Goal: Task Accomplishment & Management: Manage account settings

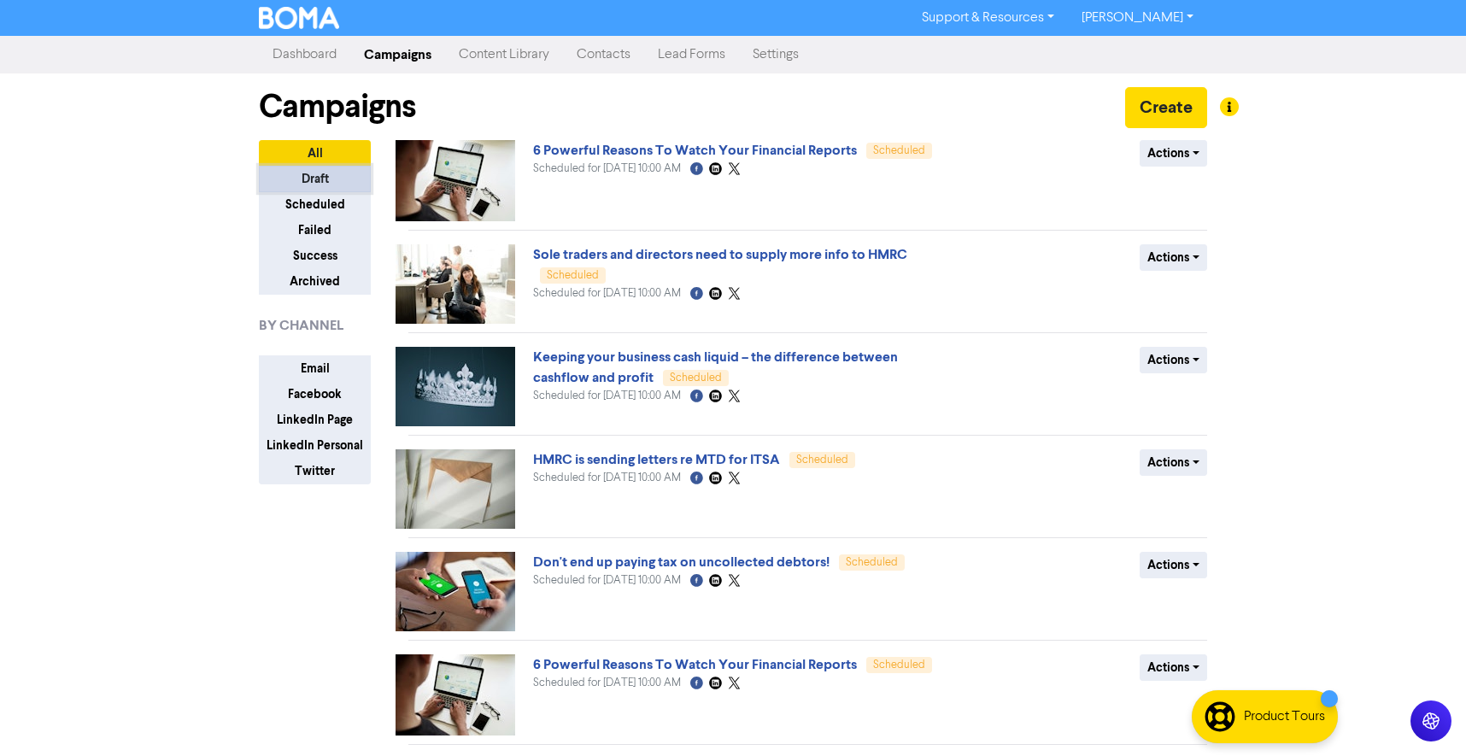
click at [331, 184] on button "Draft" at bounding box center [315, 179] width 112 height 26
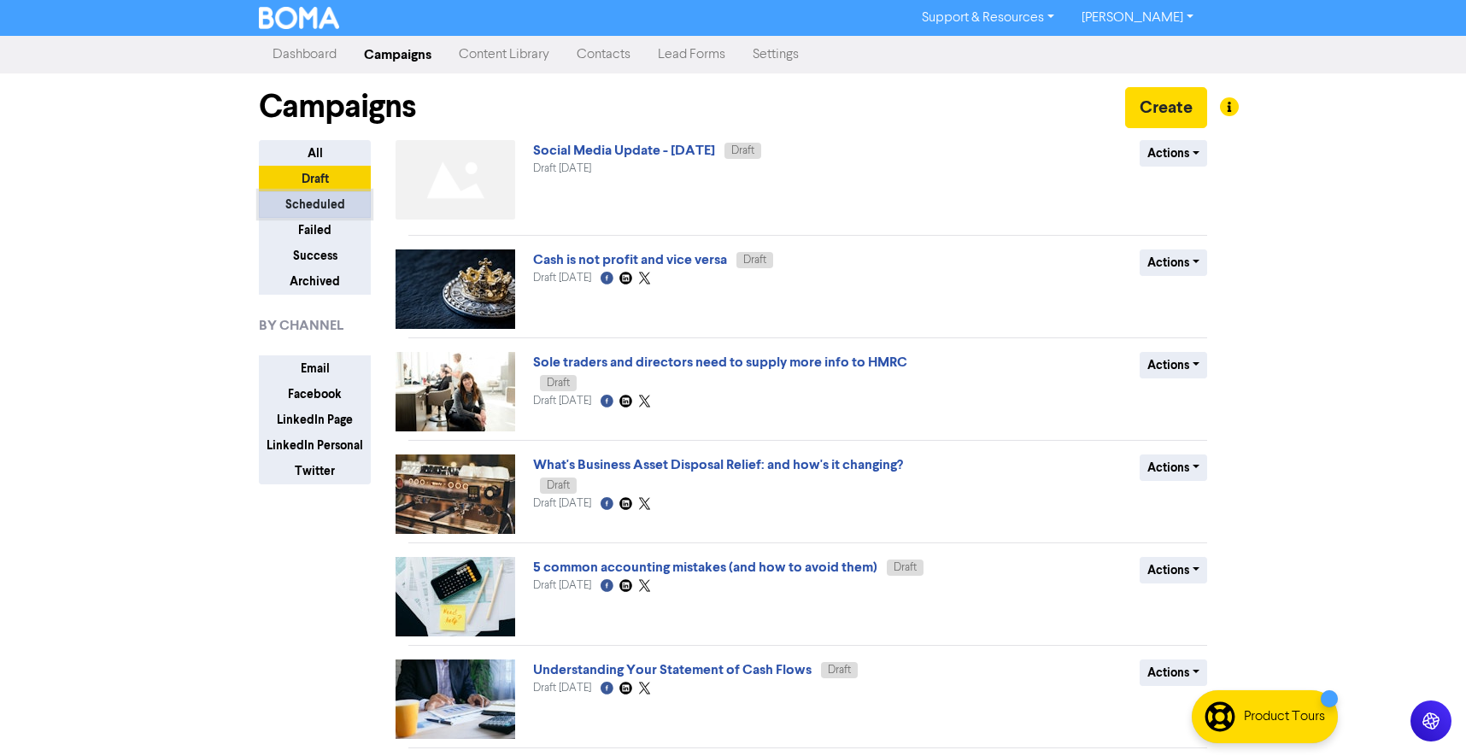
click at [328, 212] on button "Scheduled" at bounding box center [315, 204] width 112 height 26
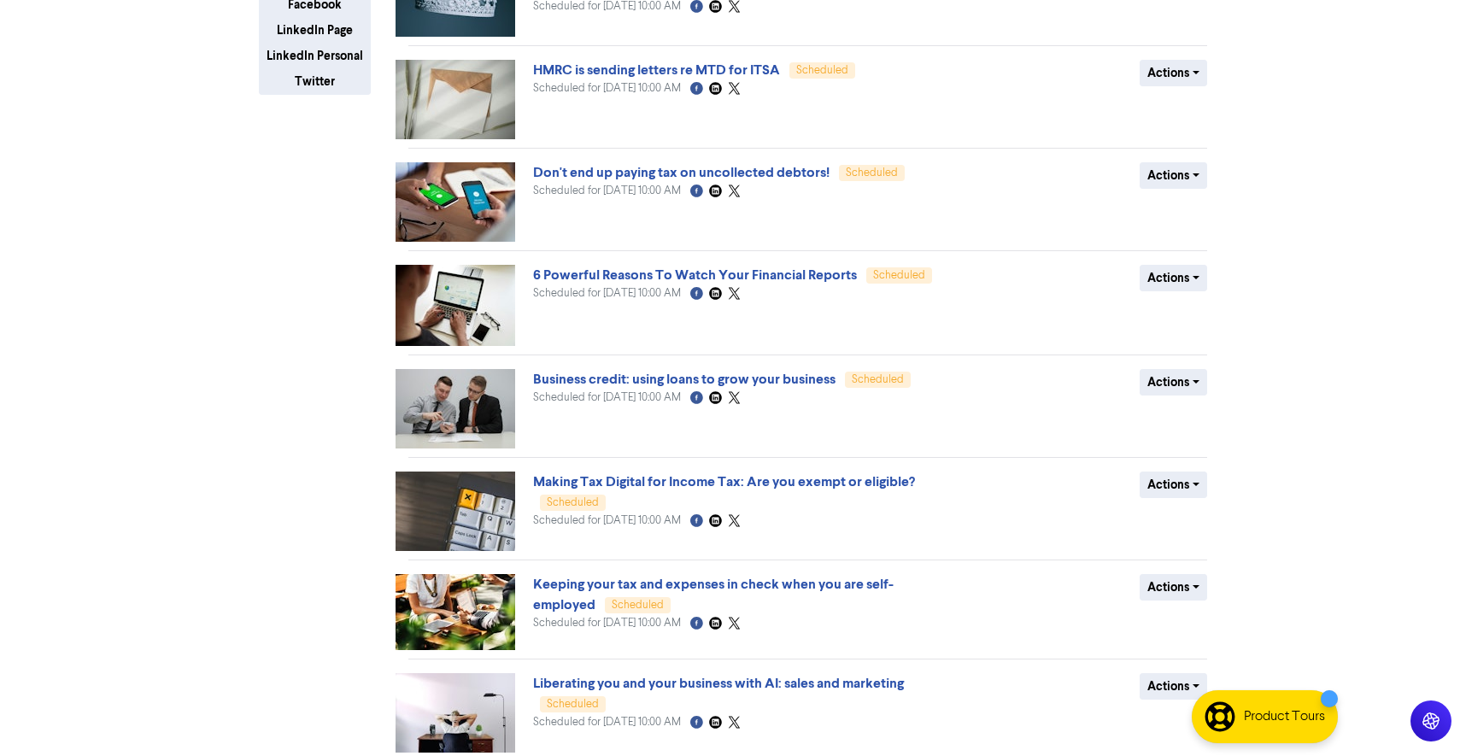
scroll to position [455, 0]
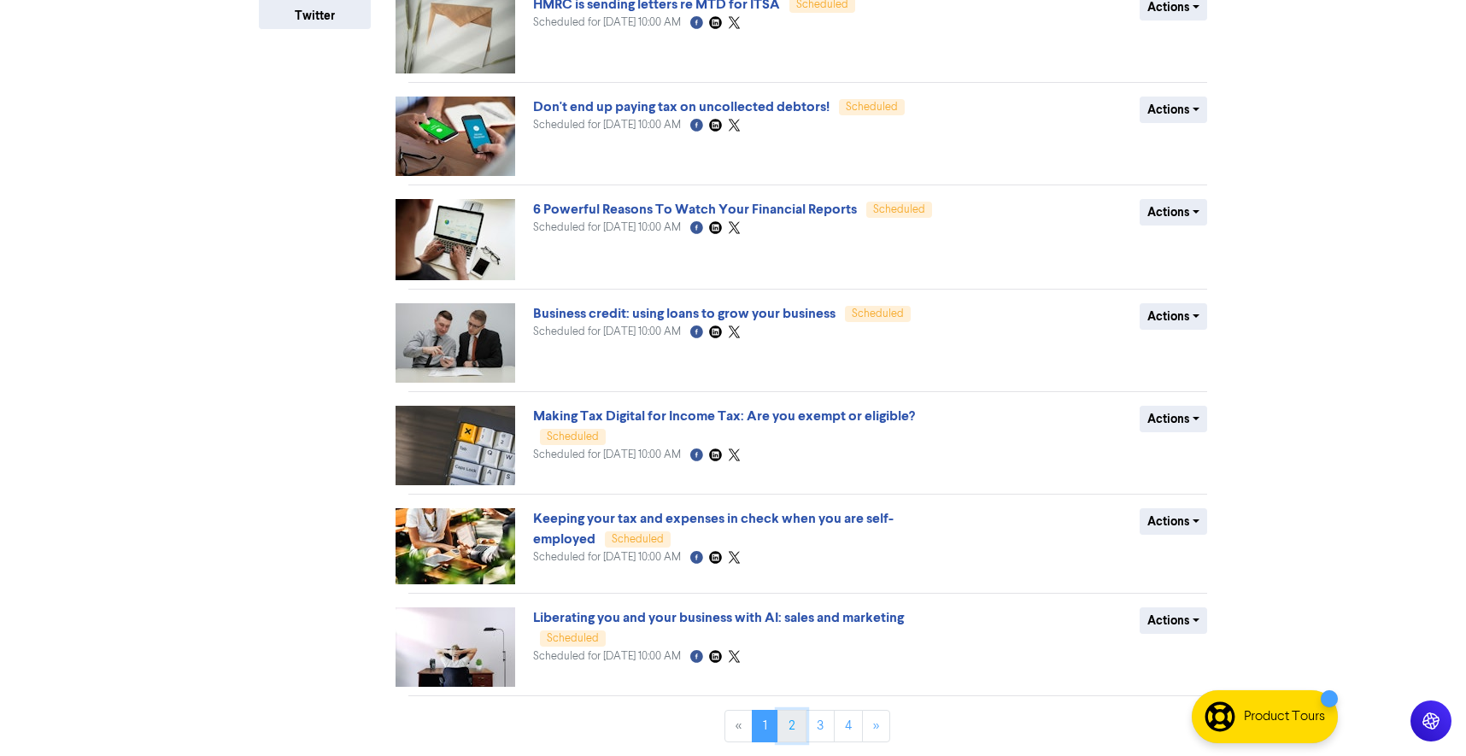
click at [790, 720] on link "2" at bounding box center [791, 726] width 29 height 32
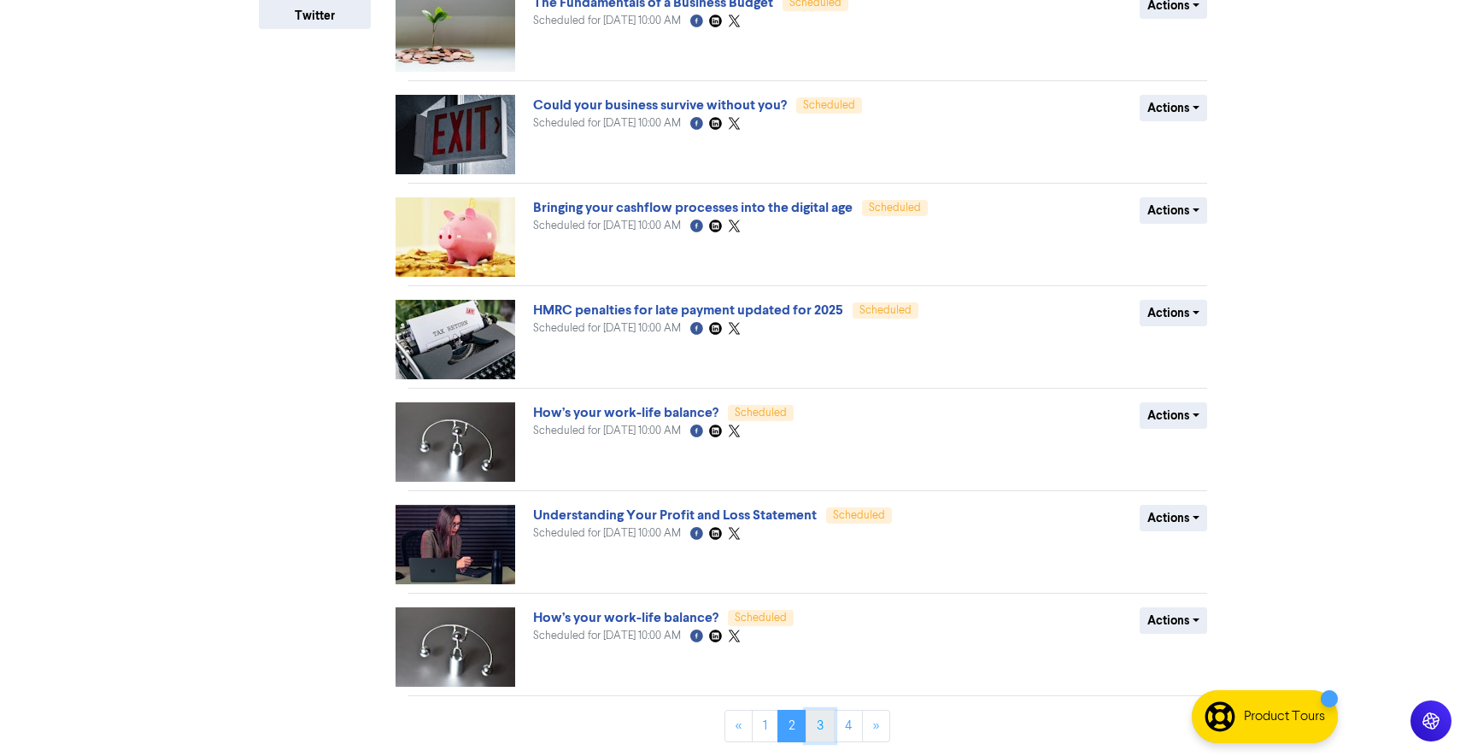
click at [821, 728] on link "3" at bounding box center [819, 726] width 29 height 32
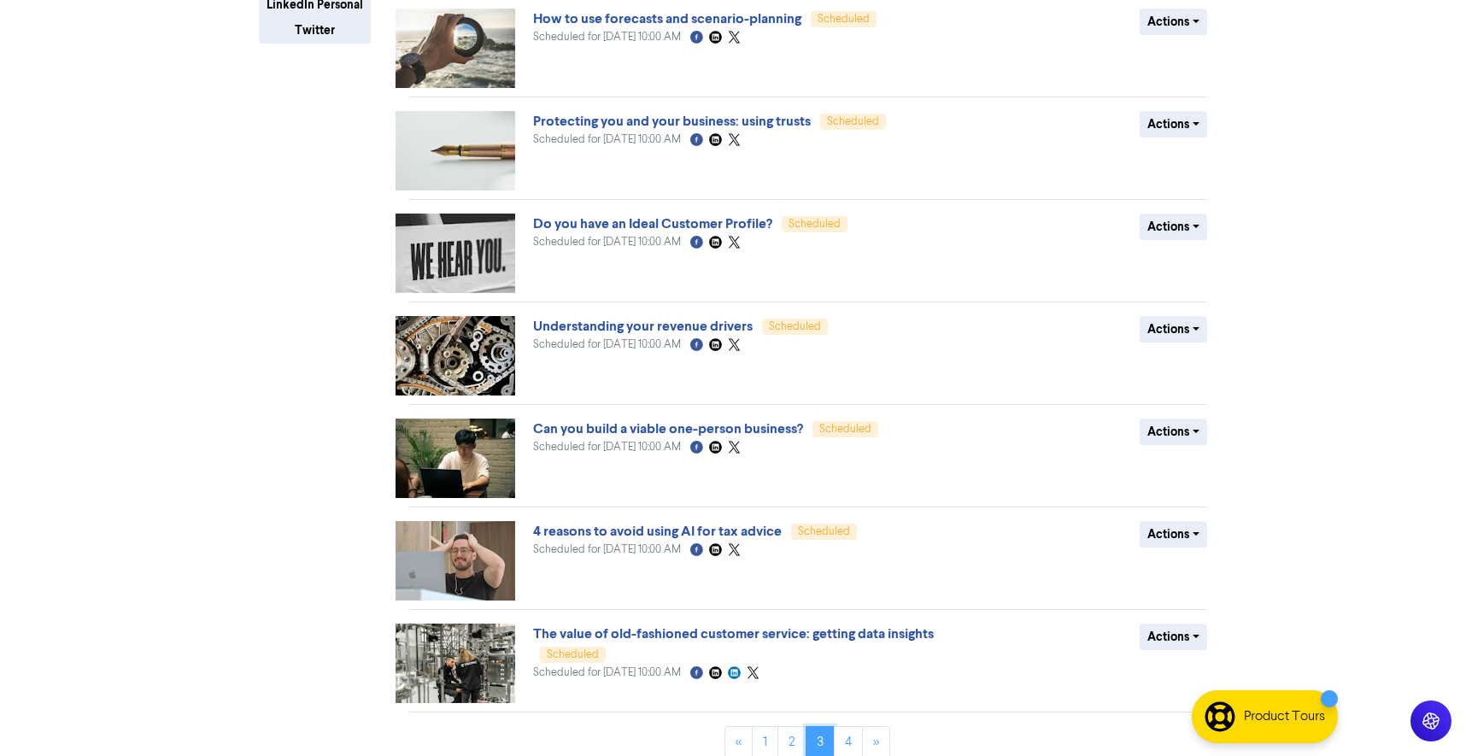
scroll to position [436, 0]
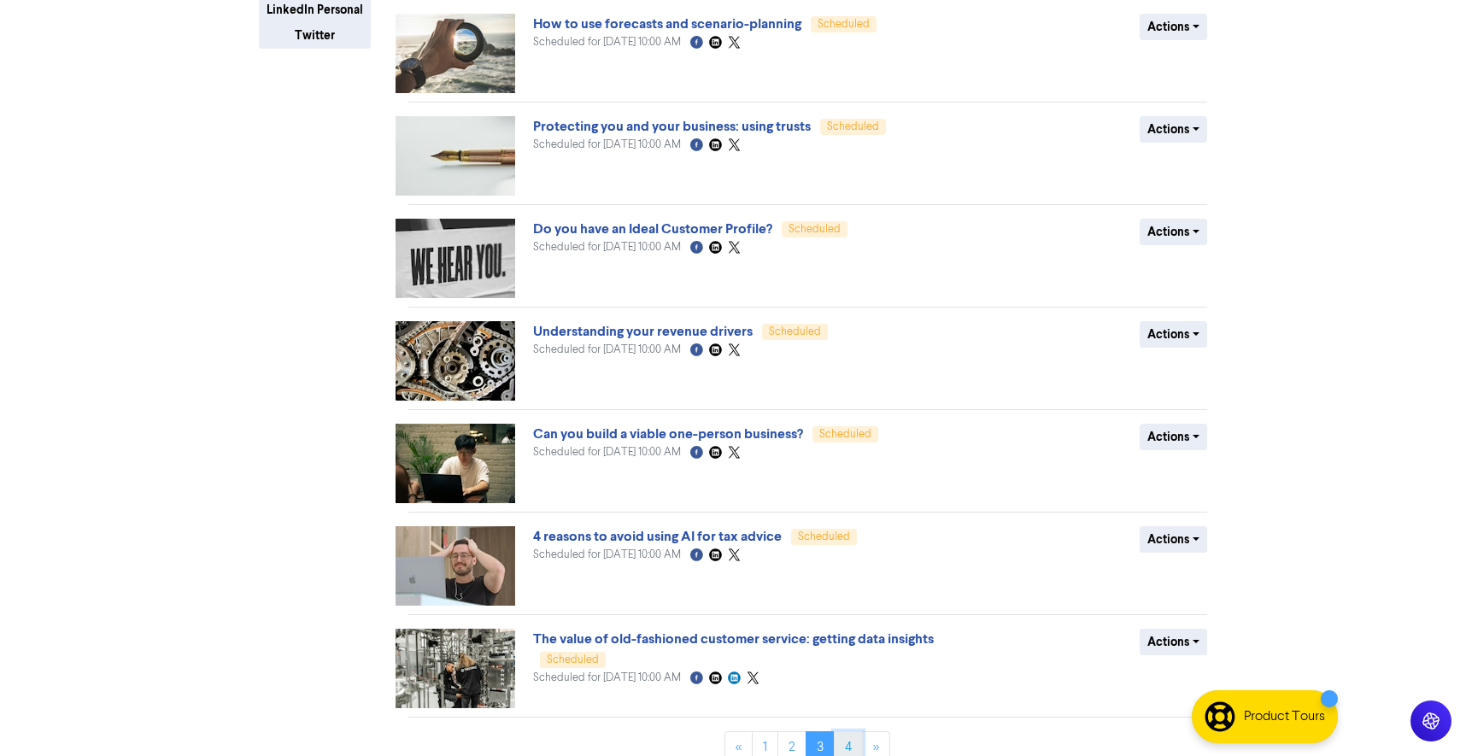
click at [846, 742] on link "4" at bounding box center [848, 747] width 29 height 32
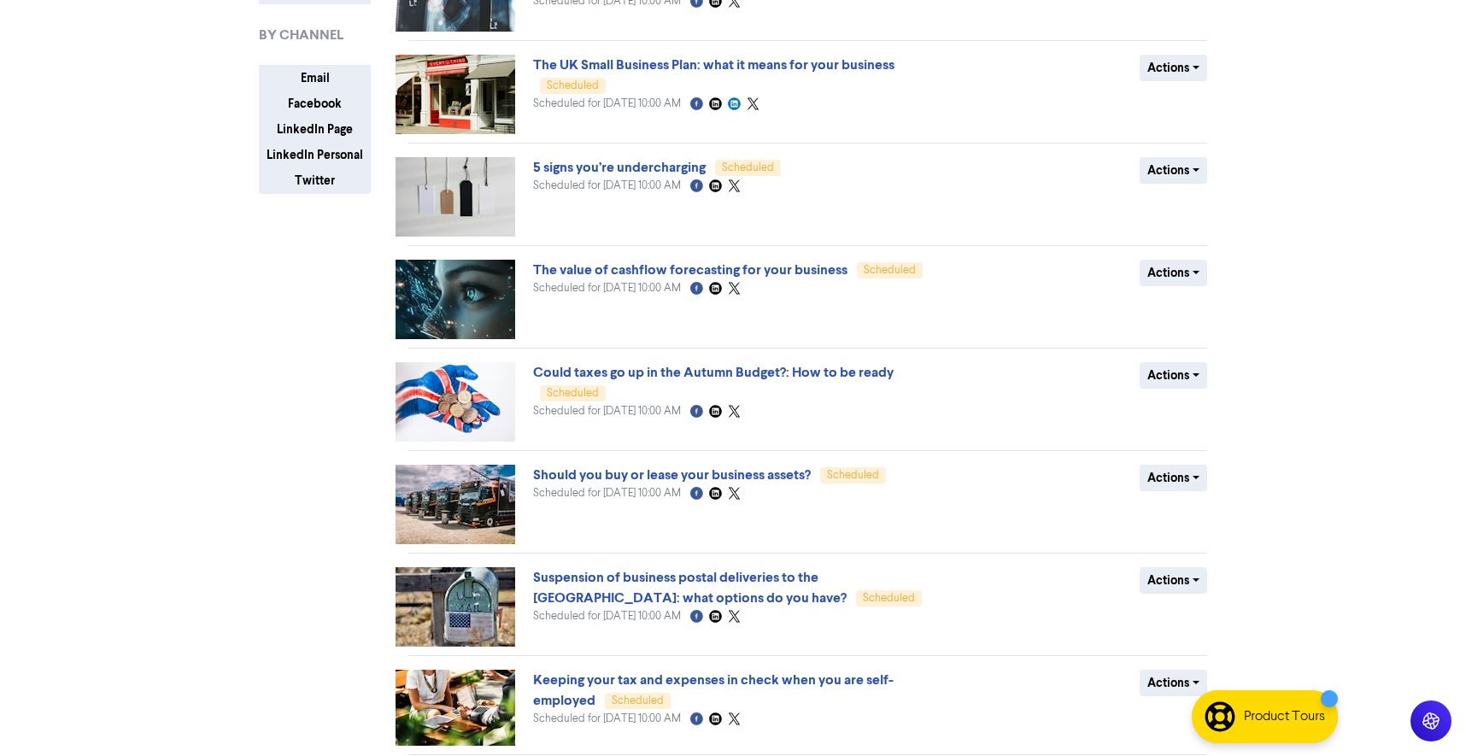
scroll to position [452, 0]
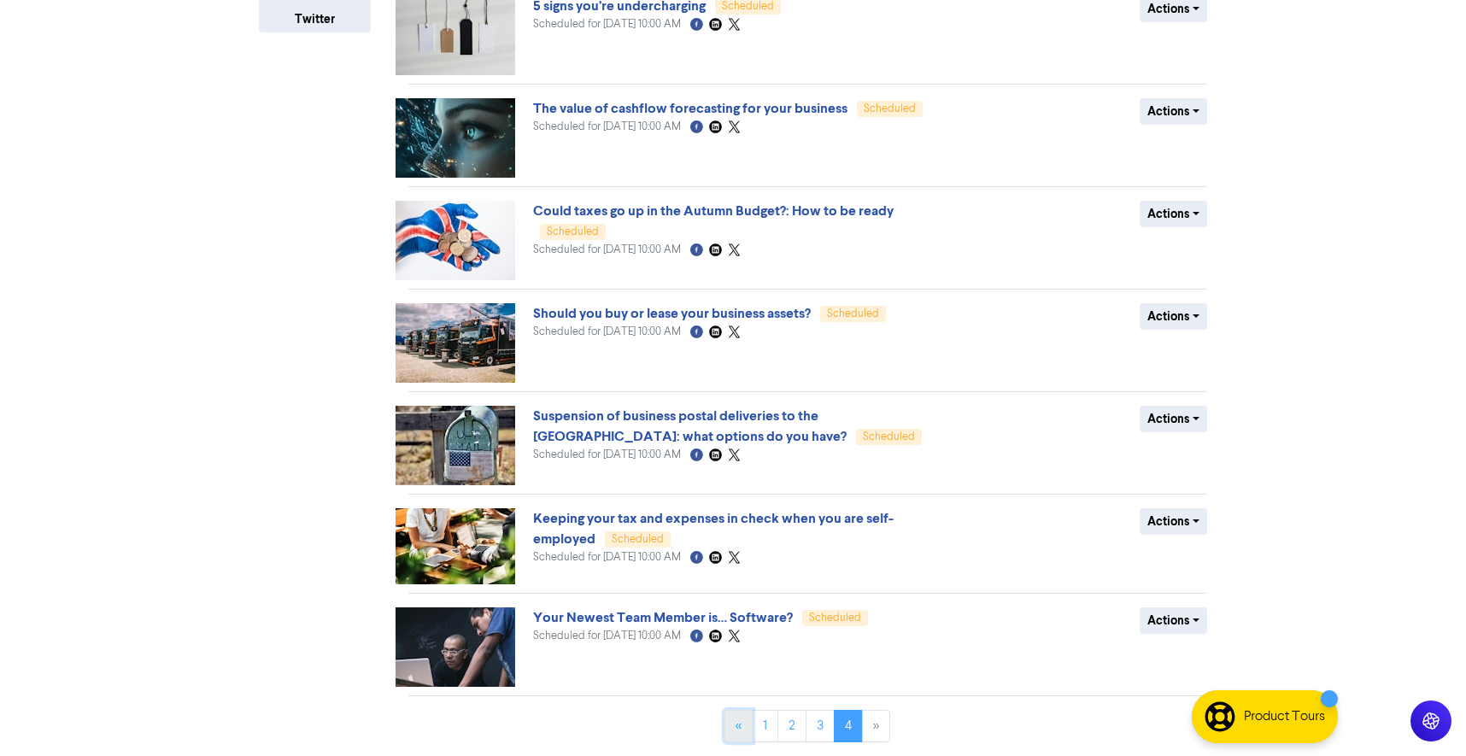
click at [732, 724] on link "«" at bounding box center [738, 726] width 28 height 32
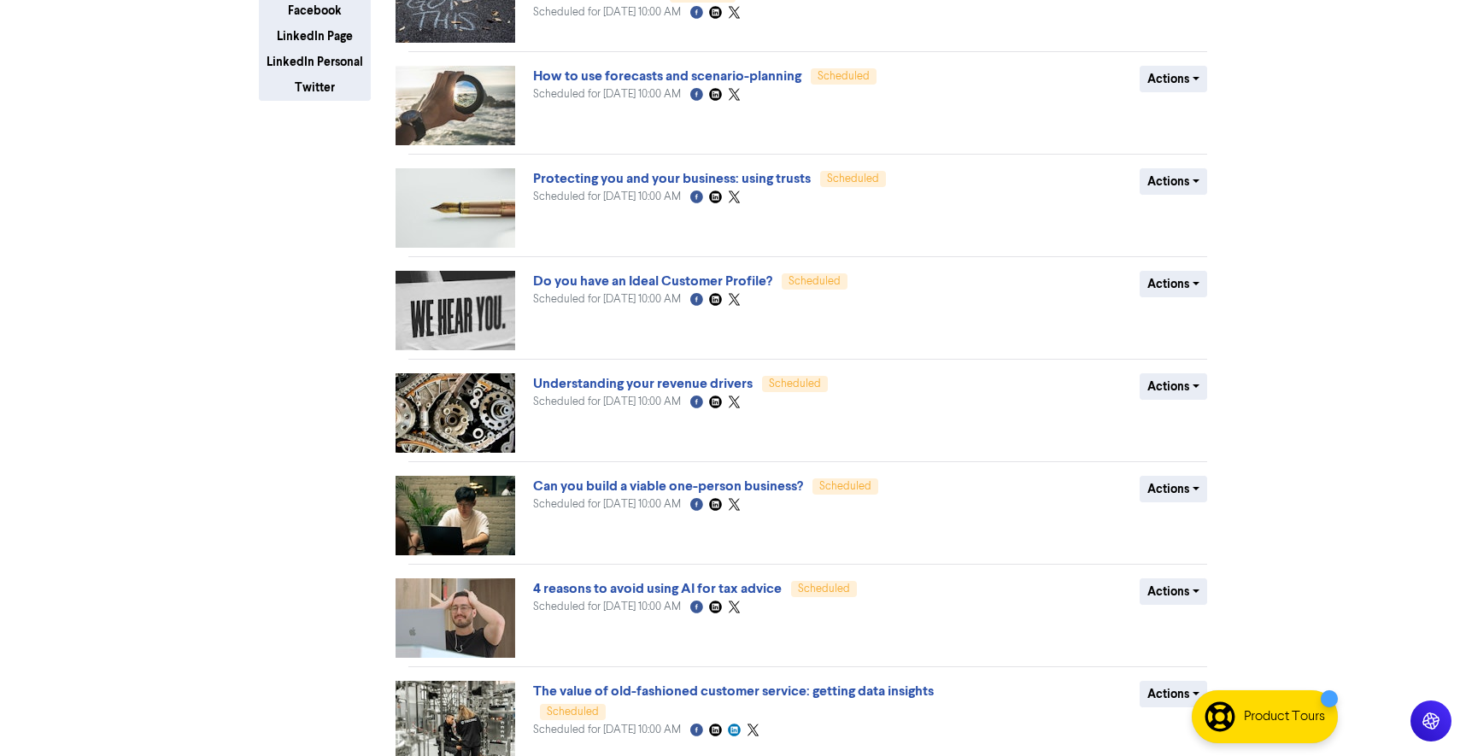
scroll to position [457, 0]
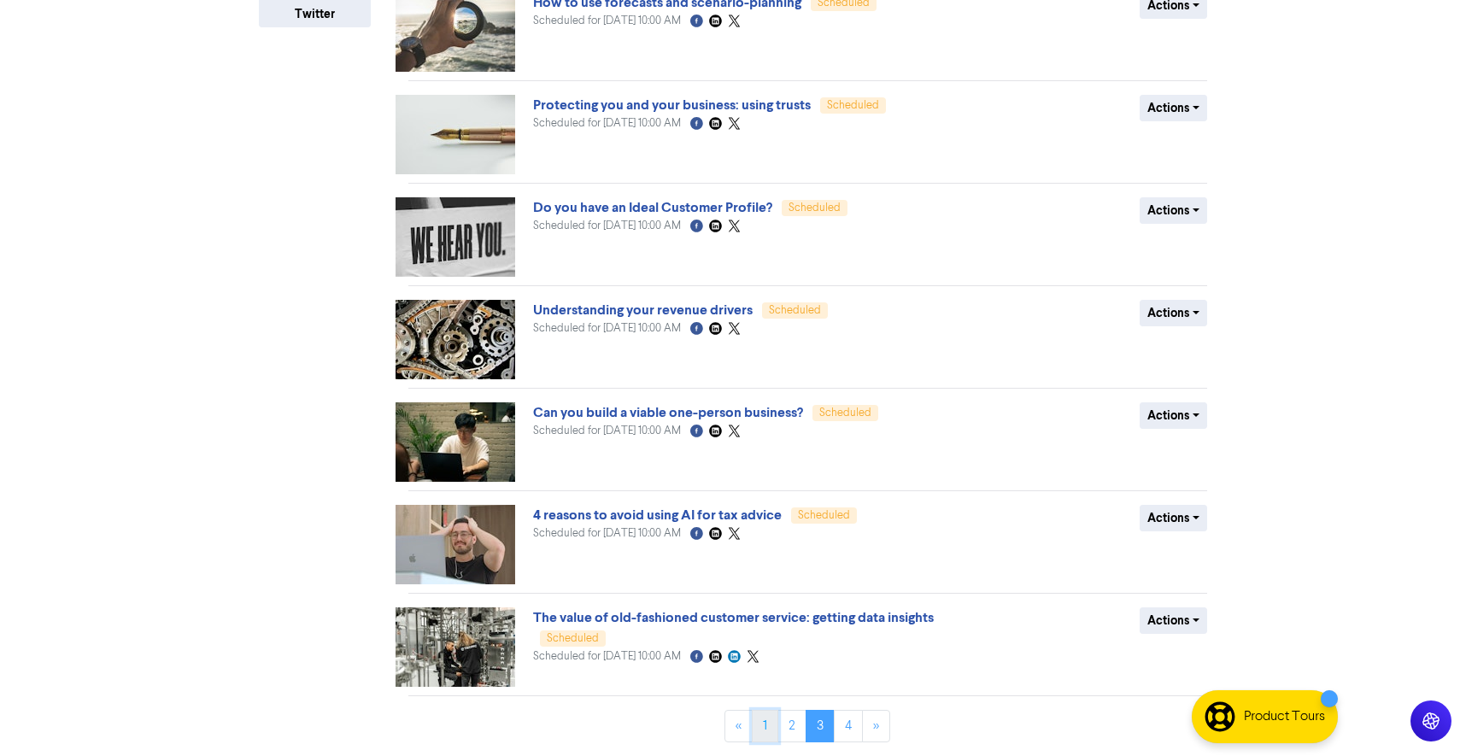
click at [765, 718] on link "1" at bounding box center [765, 726] width 26 height 32
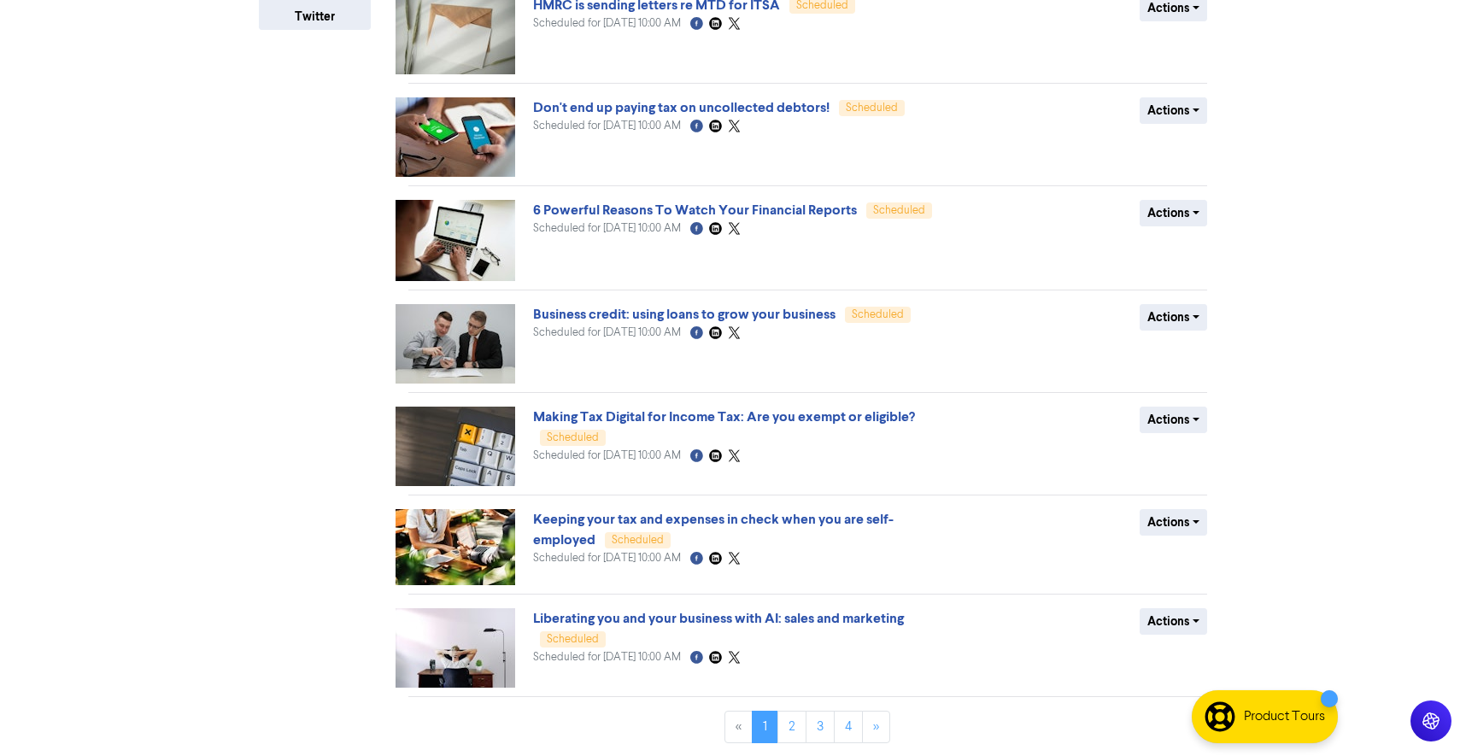
scroll to position [455, 0]
click at [792, 734] on link "2" at bounding box center [791, 726] width 29 height 32
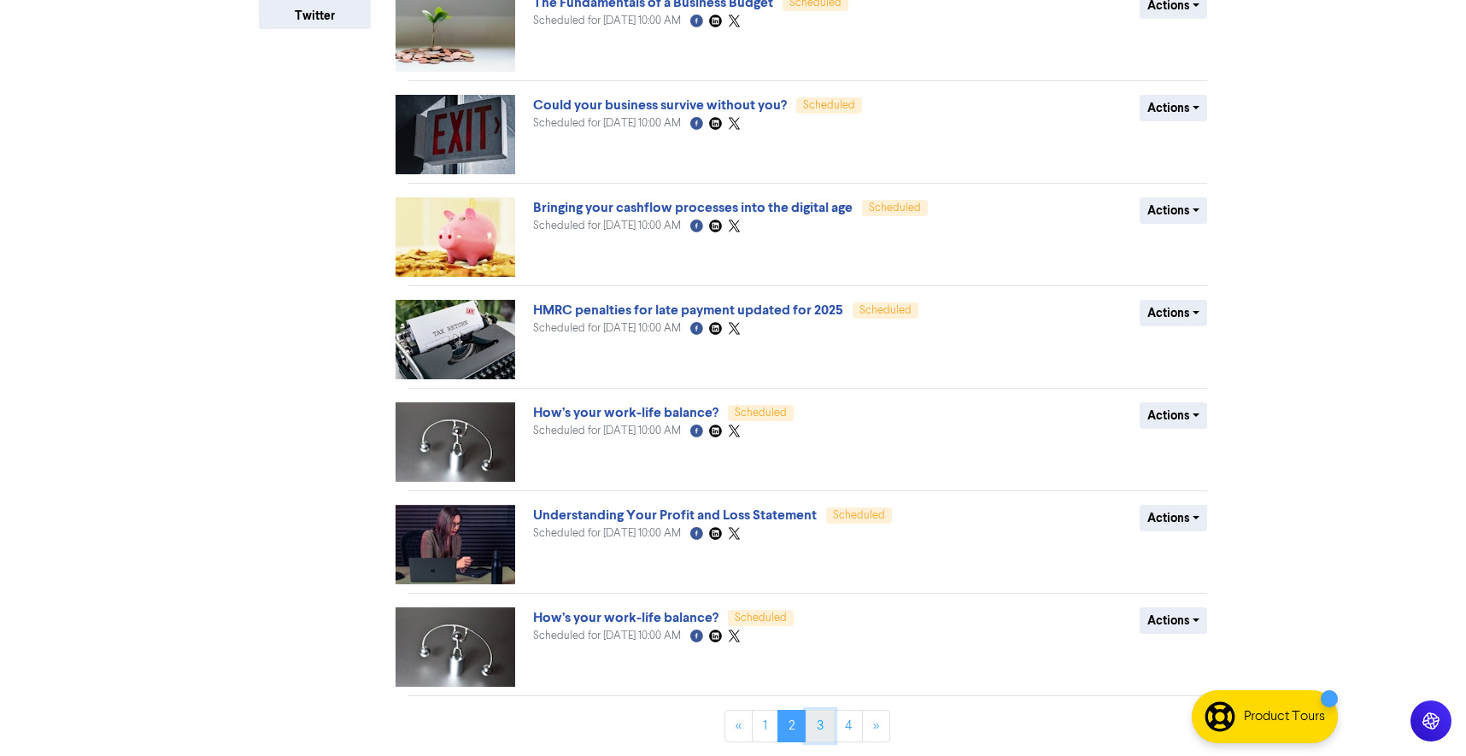
click at [826, 716] on link "3" at bounding box center [819, 726] width 29 height 32
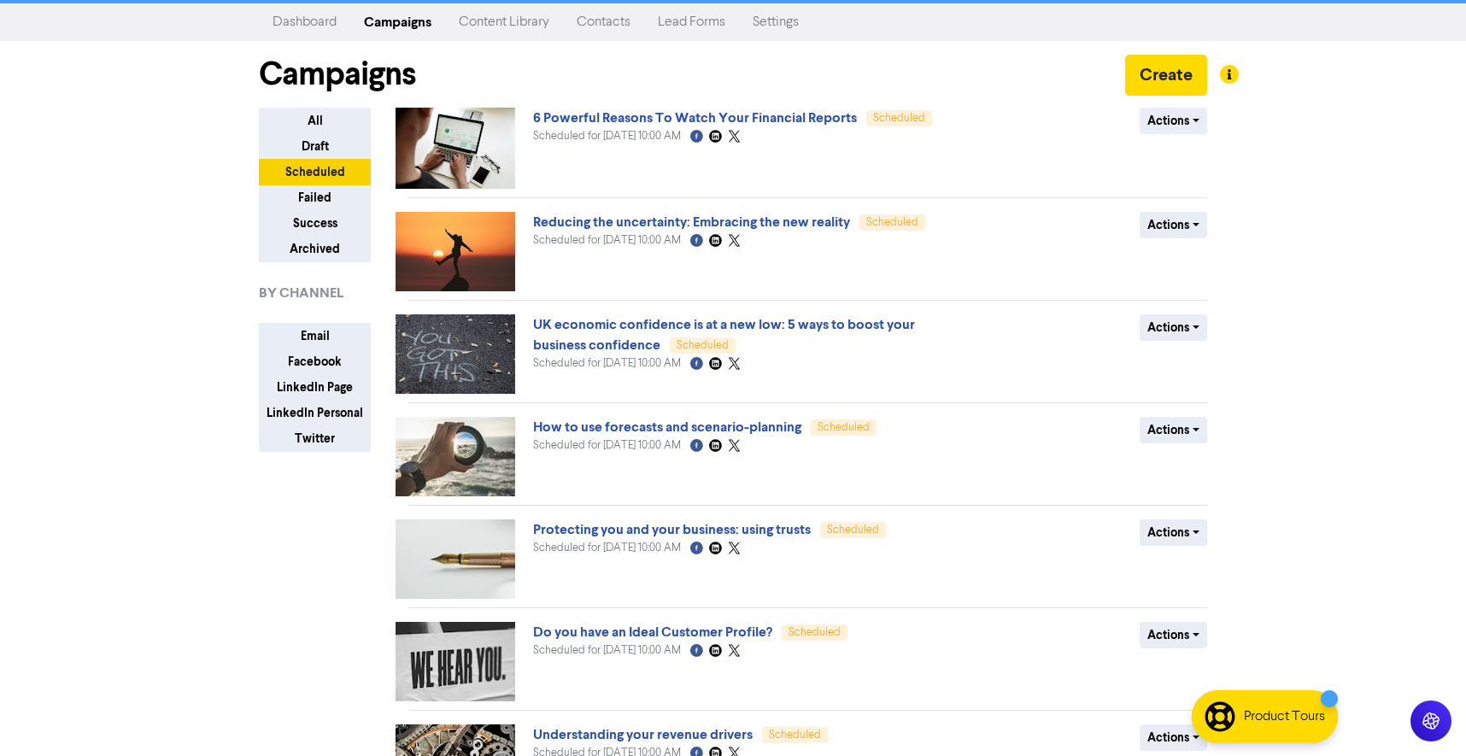
scroll to position [457, 0]
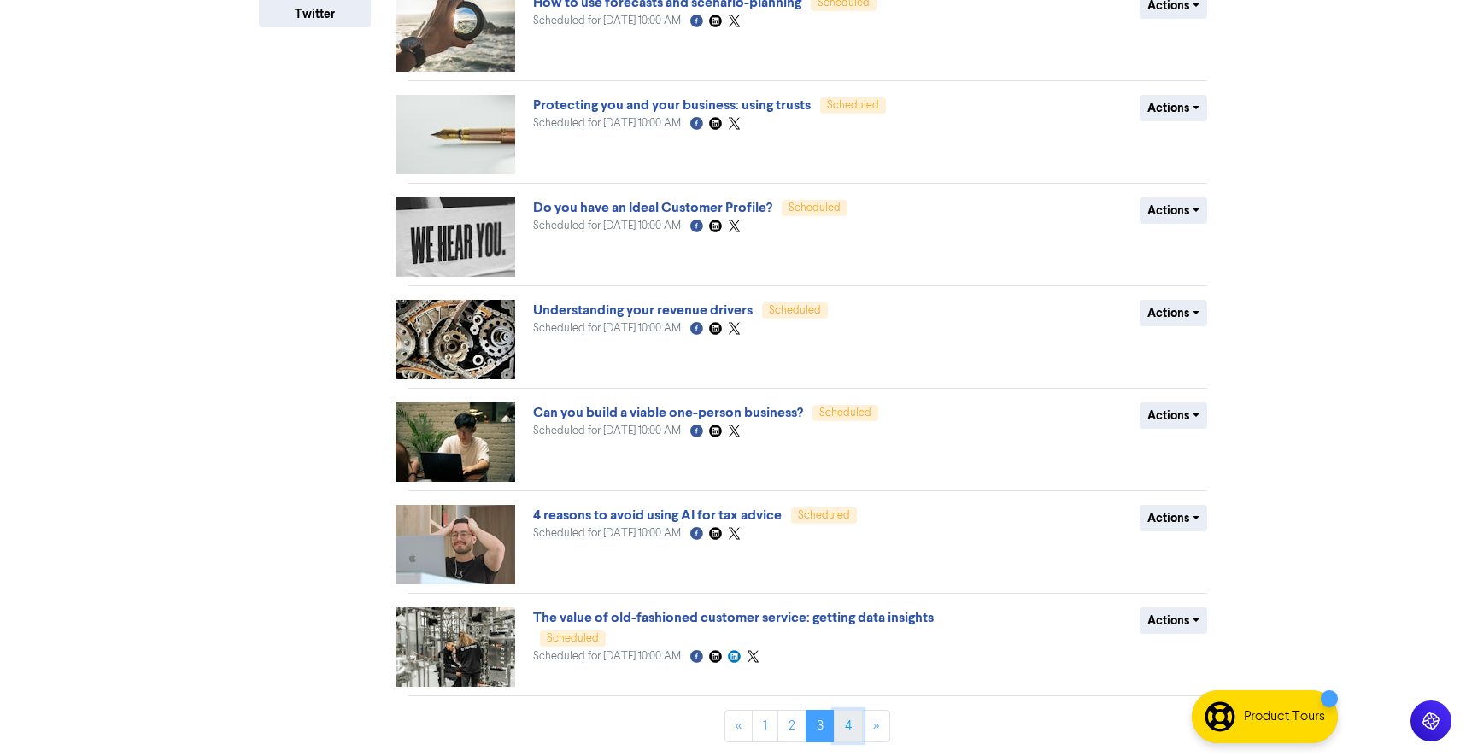
click at [844, 723] on link "4" at bounding box center [848, 726] width 29 height 32
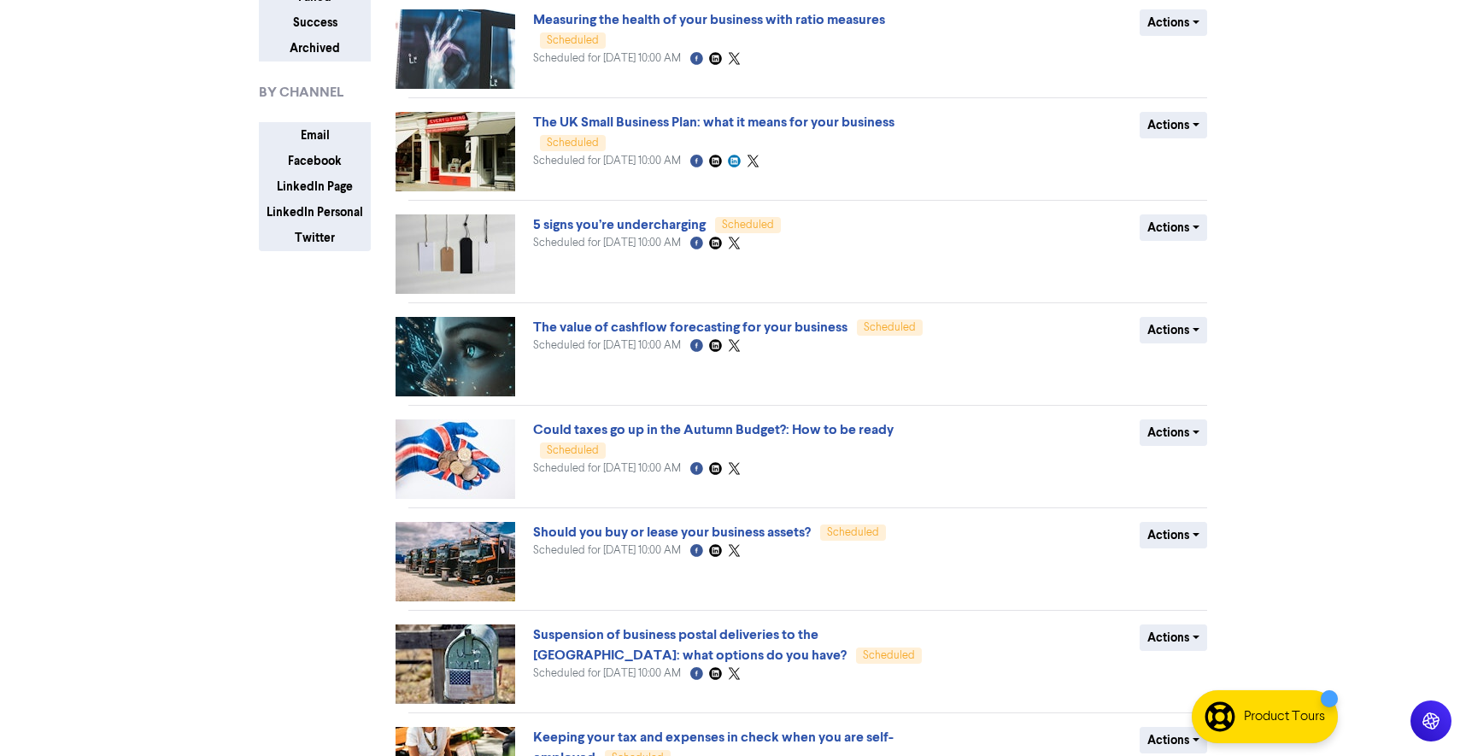
scroll to position [452, 0]
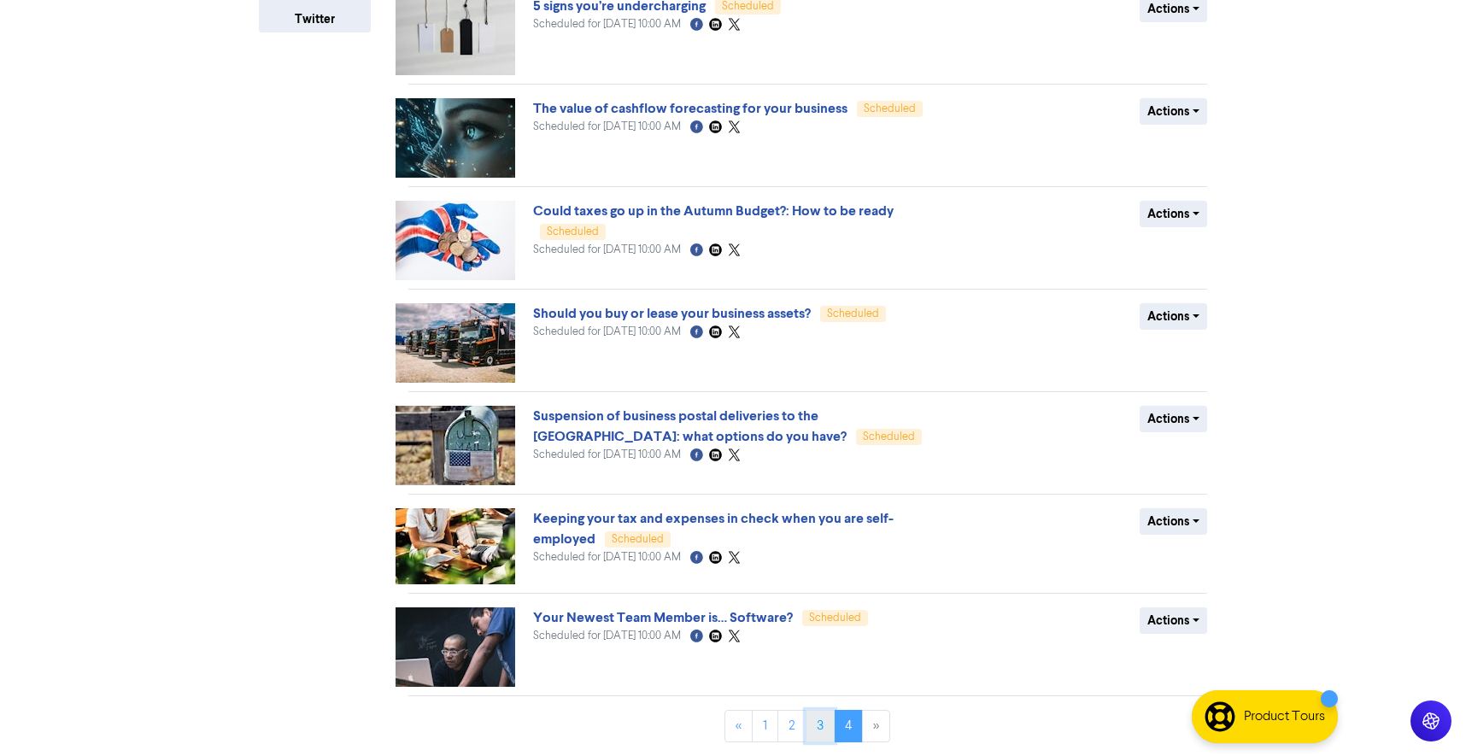
click at [821, 721] on link "3" at bounding box center [819, 726] width 29 height 32
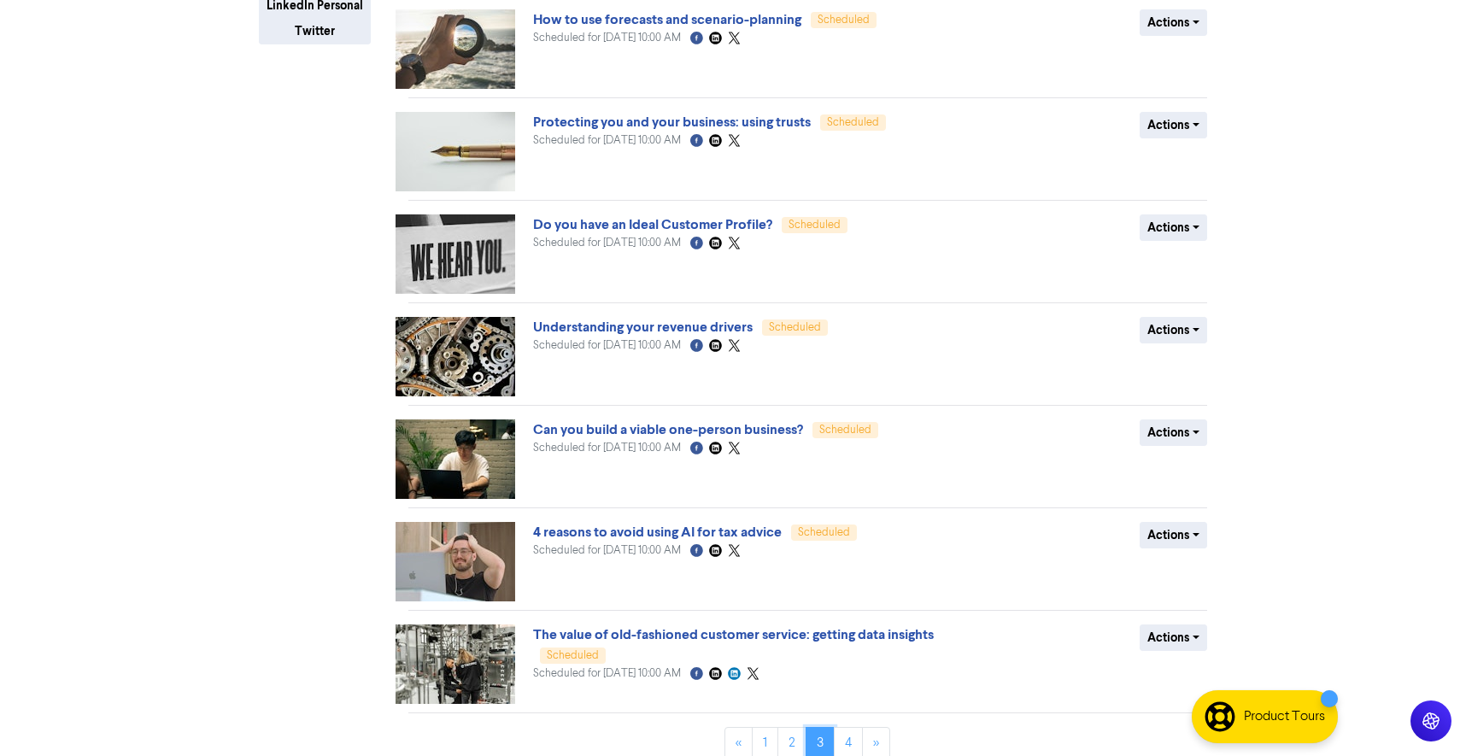
scroll to position [457, 0]
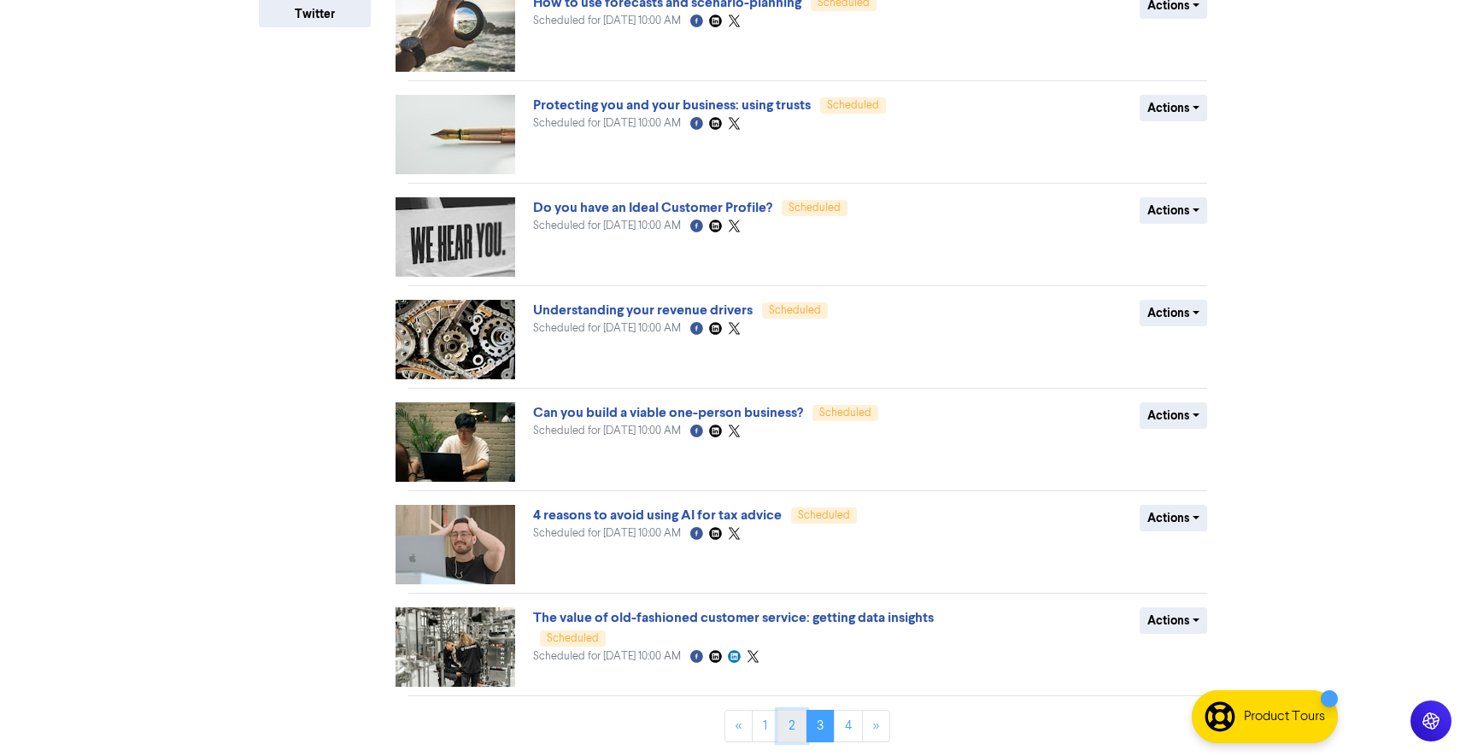
click at [787, 718] on link "2" at bounding box center [791, 726] width 29 height 32
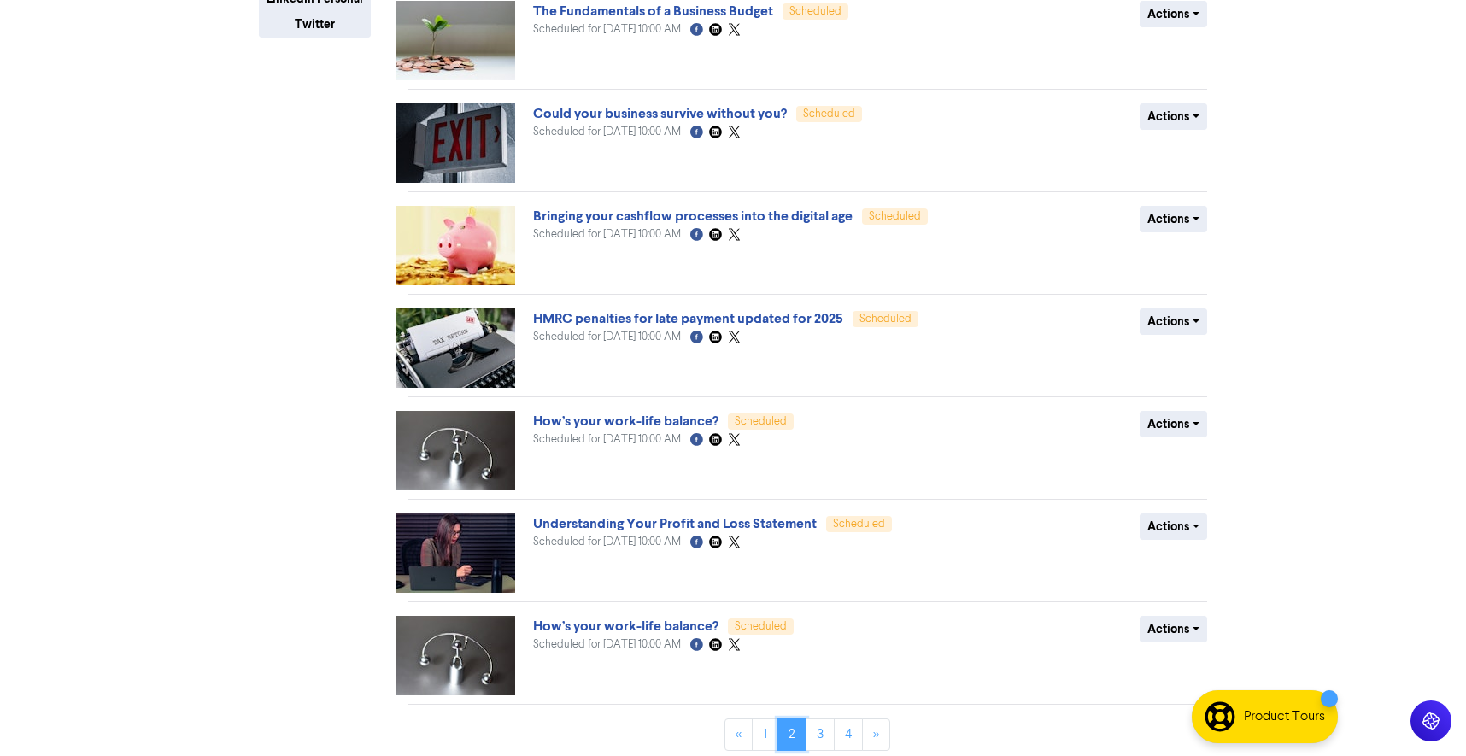
scroll to position [455, 0]
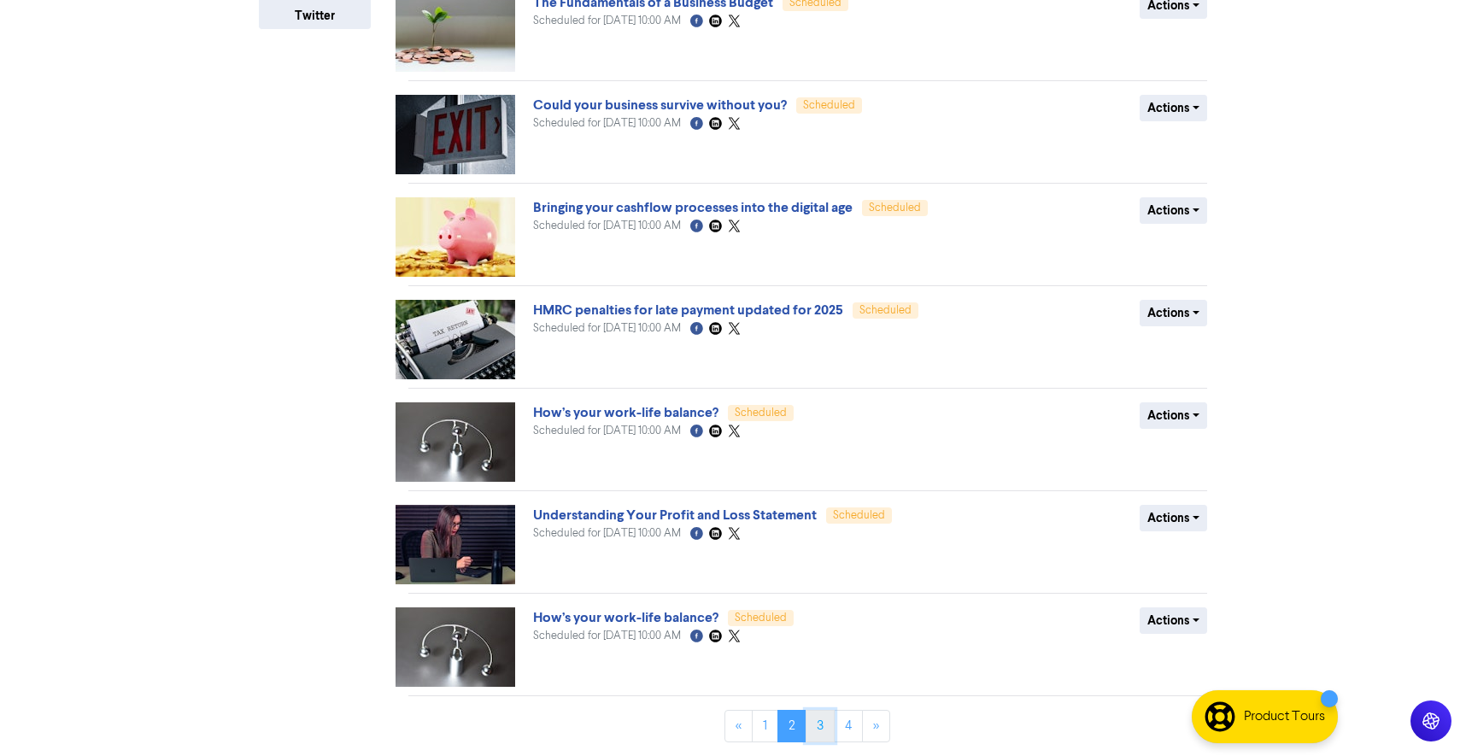
click at [816, 723] on link "3" at bounding box center [819, 726] width 29 height 32
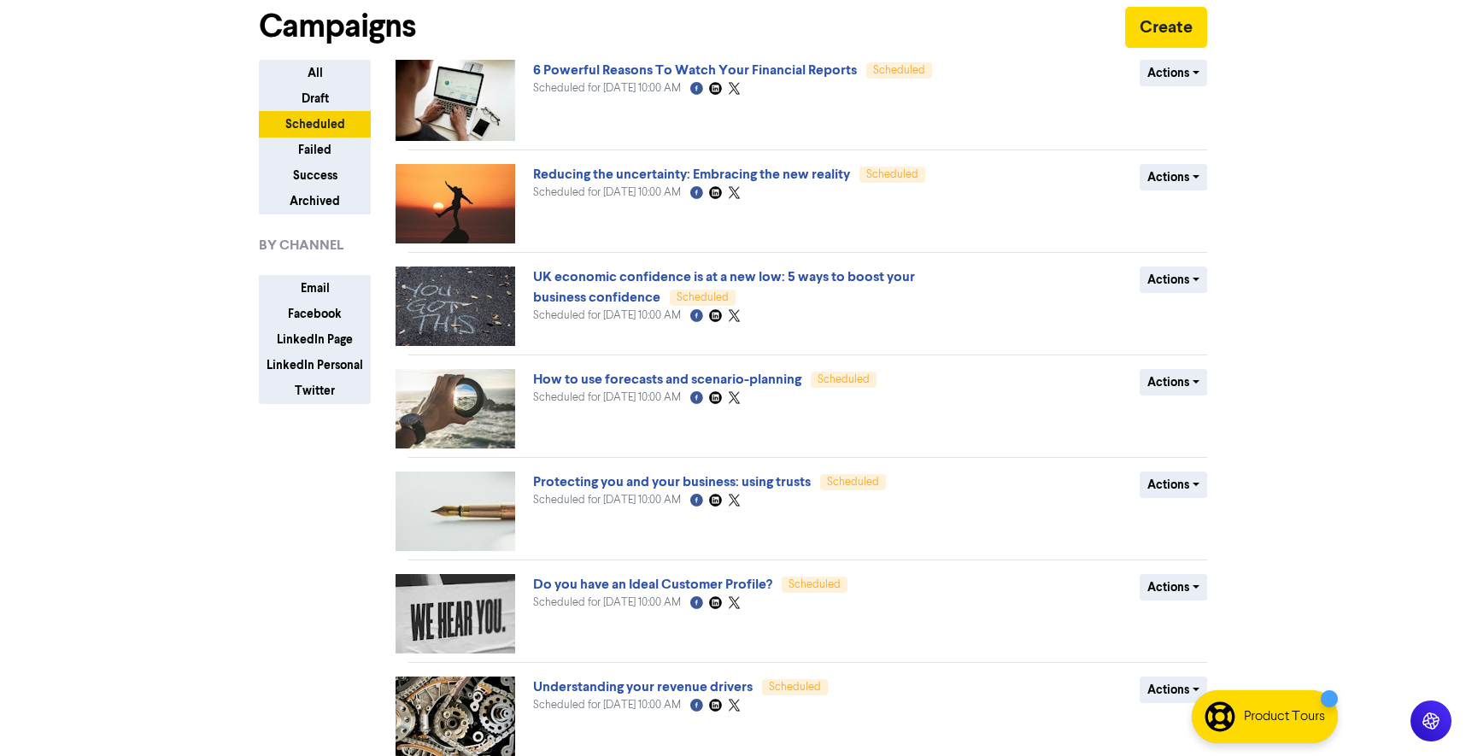
scroll to position [457, 0]
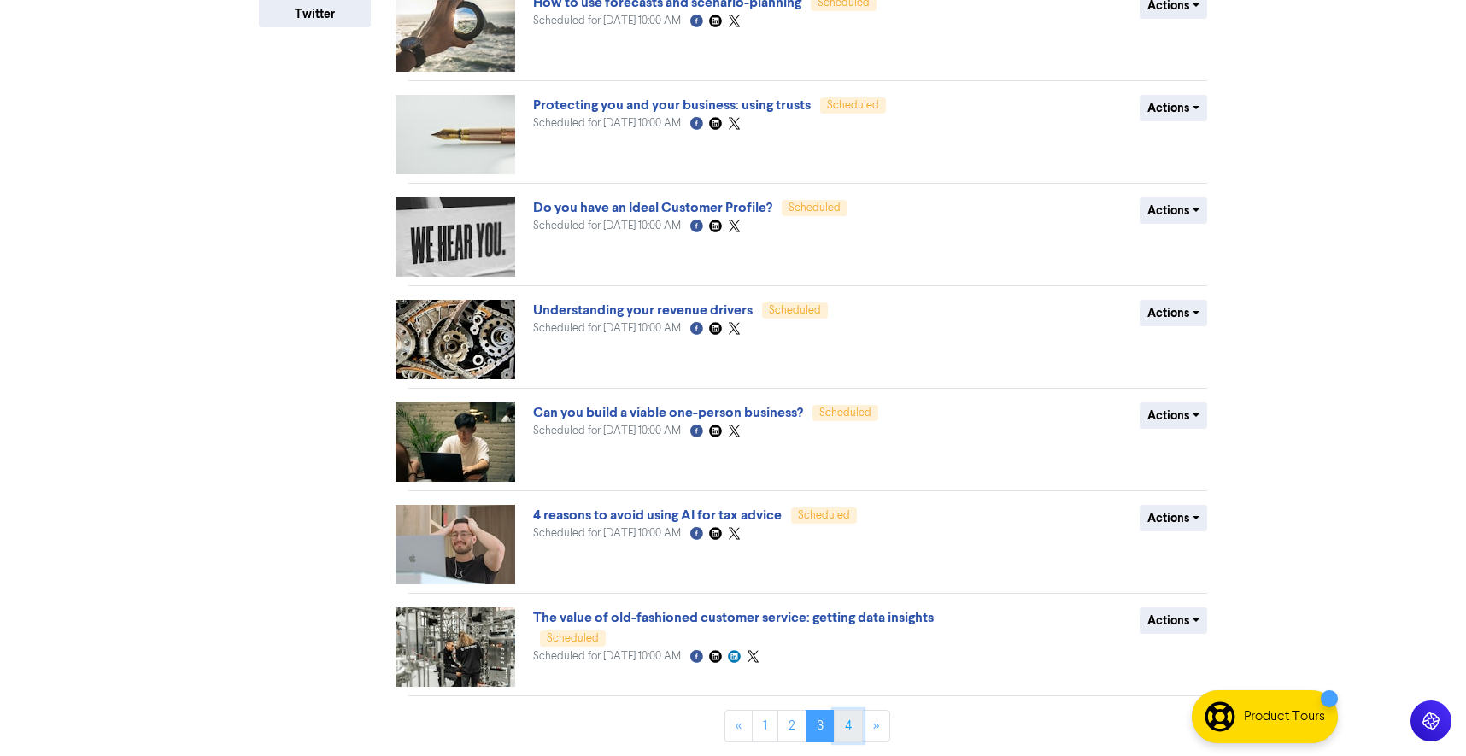
click at [841, 727] on link "4" at bounding box center [848, 726] width 29 height 32
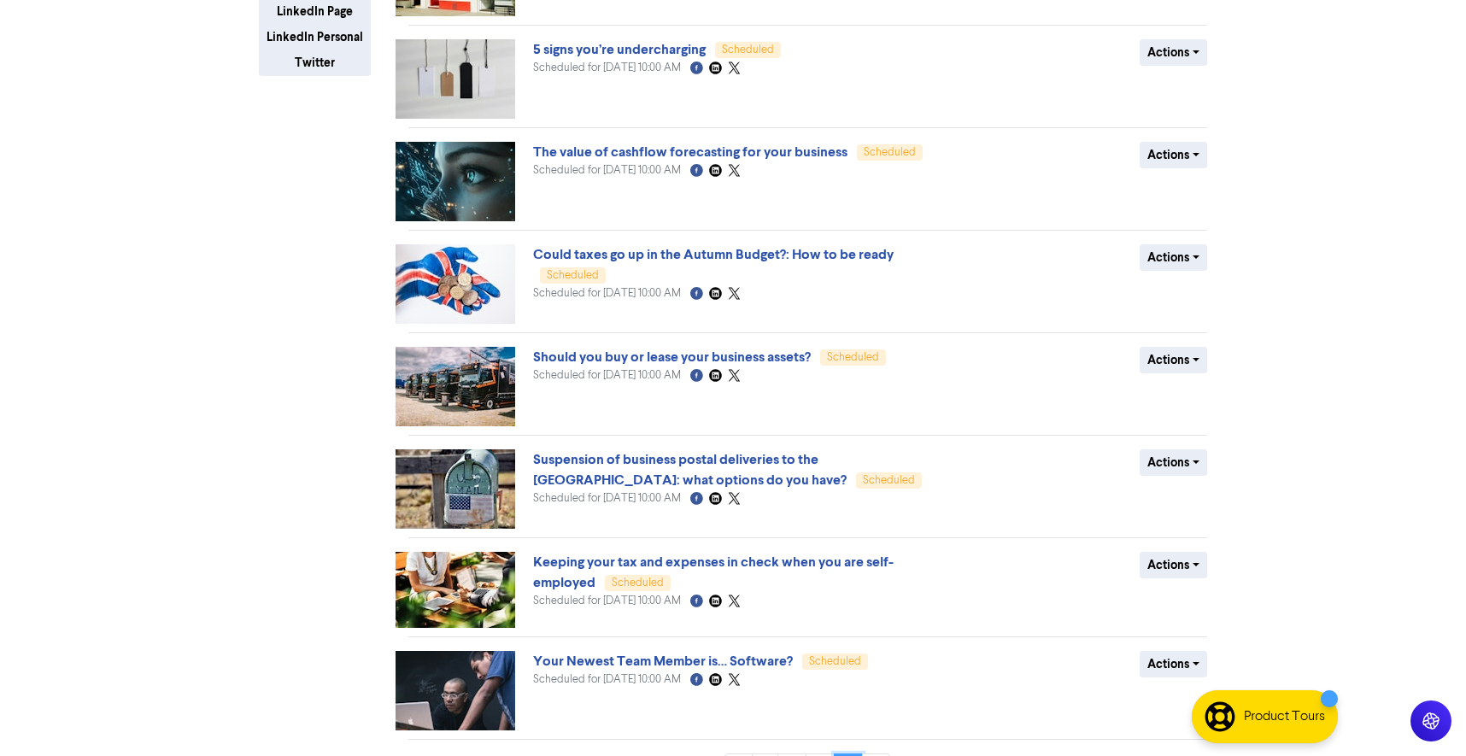
scroll to position [452, 0]
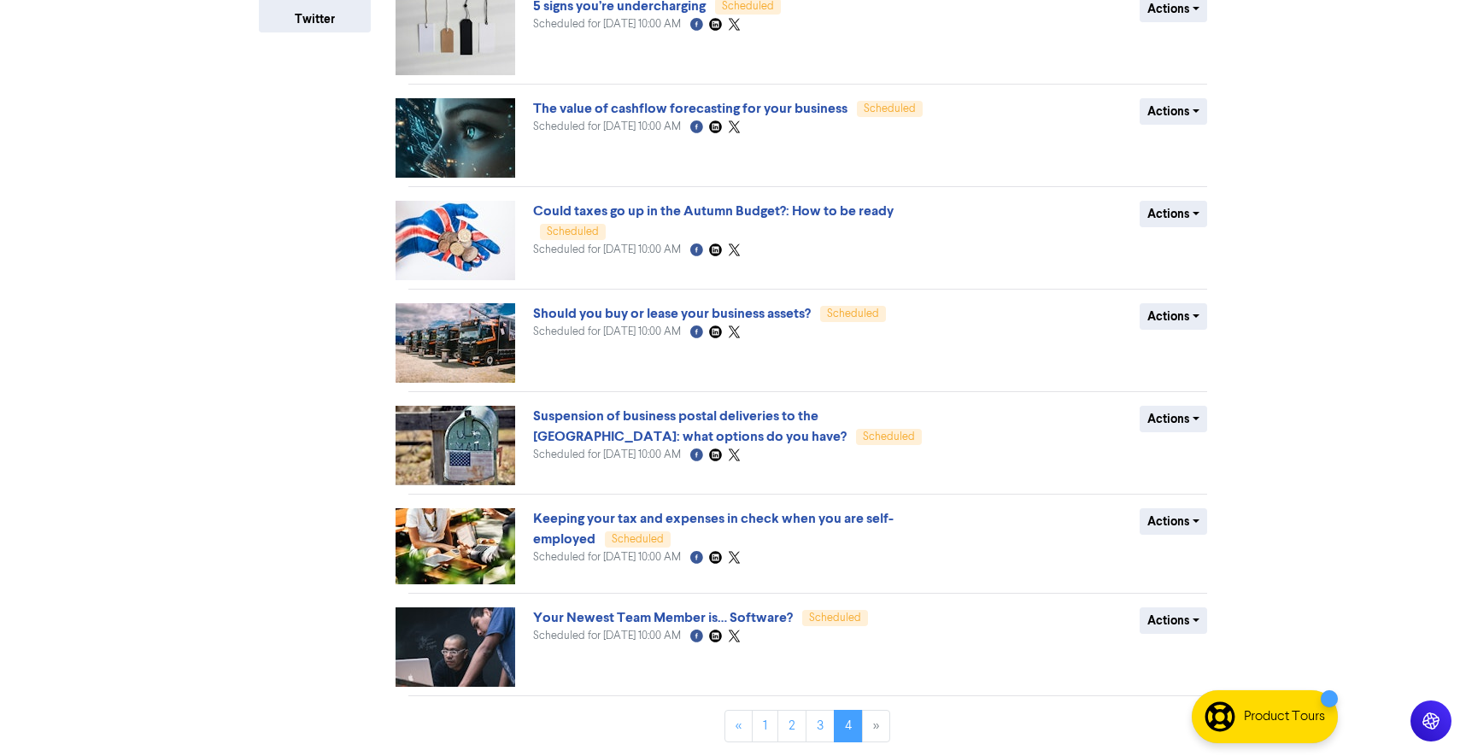
click at [871, 723] on li "»" at bounding box center [876, 726] width 27 height 32
click at [878, 728] on li "»" at bounding box center [876, 726] width 27 height 32
click at [877, 727] on li "»" at bounding box center [876, 726] width 27 height 32
click at [880, 730] on li "»" at bounding box center [876, 726] width 27 height 32
click at [878, 726] on li "»" at bounding box center [876, 726] width 27 height 32
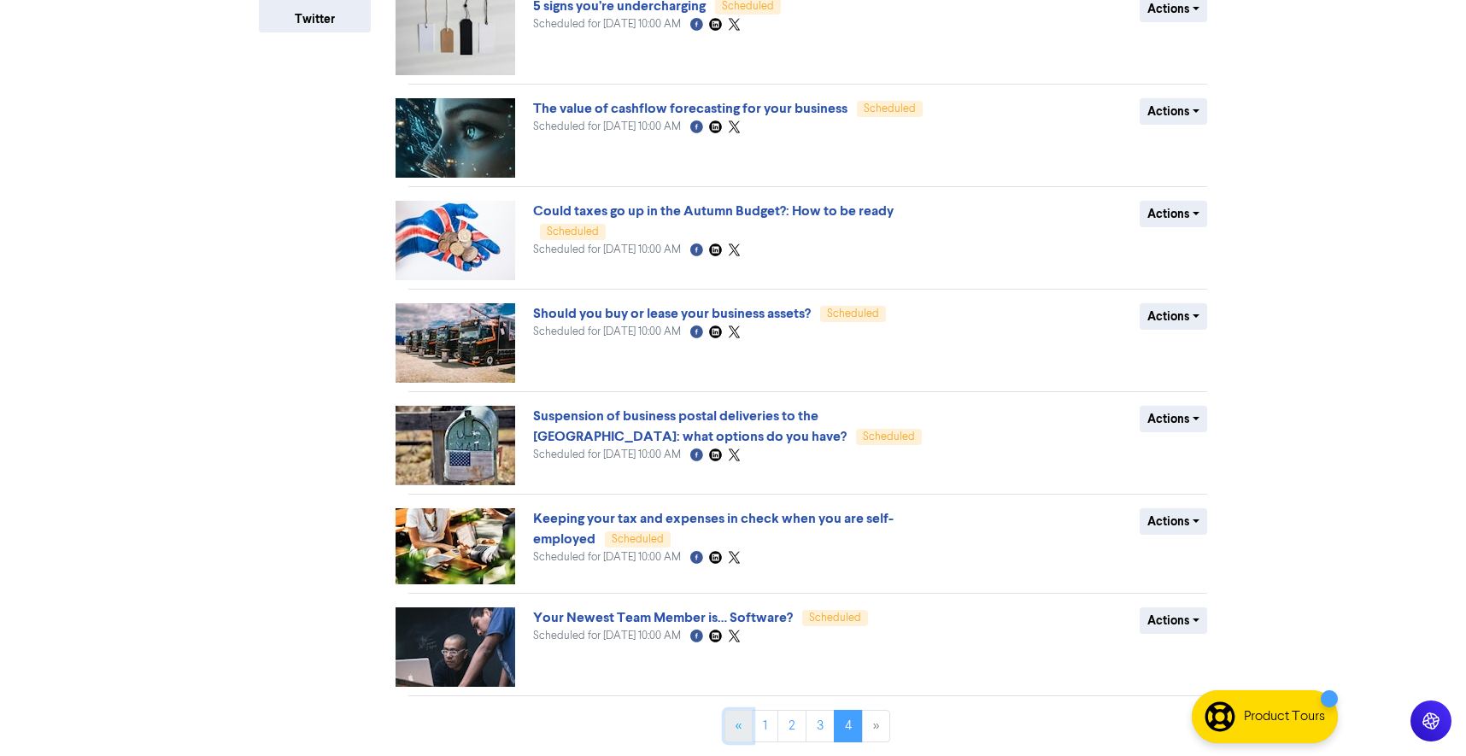
click at [740, 720] on link "«" at bounding box center [738, 726] width 28 height 32
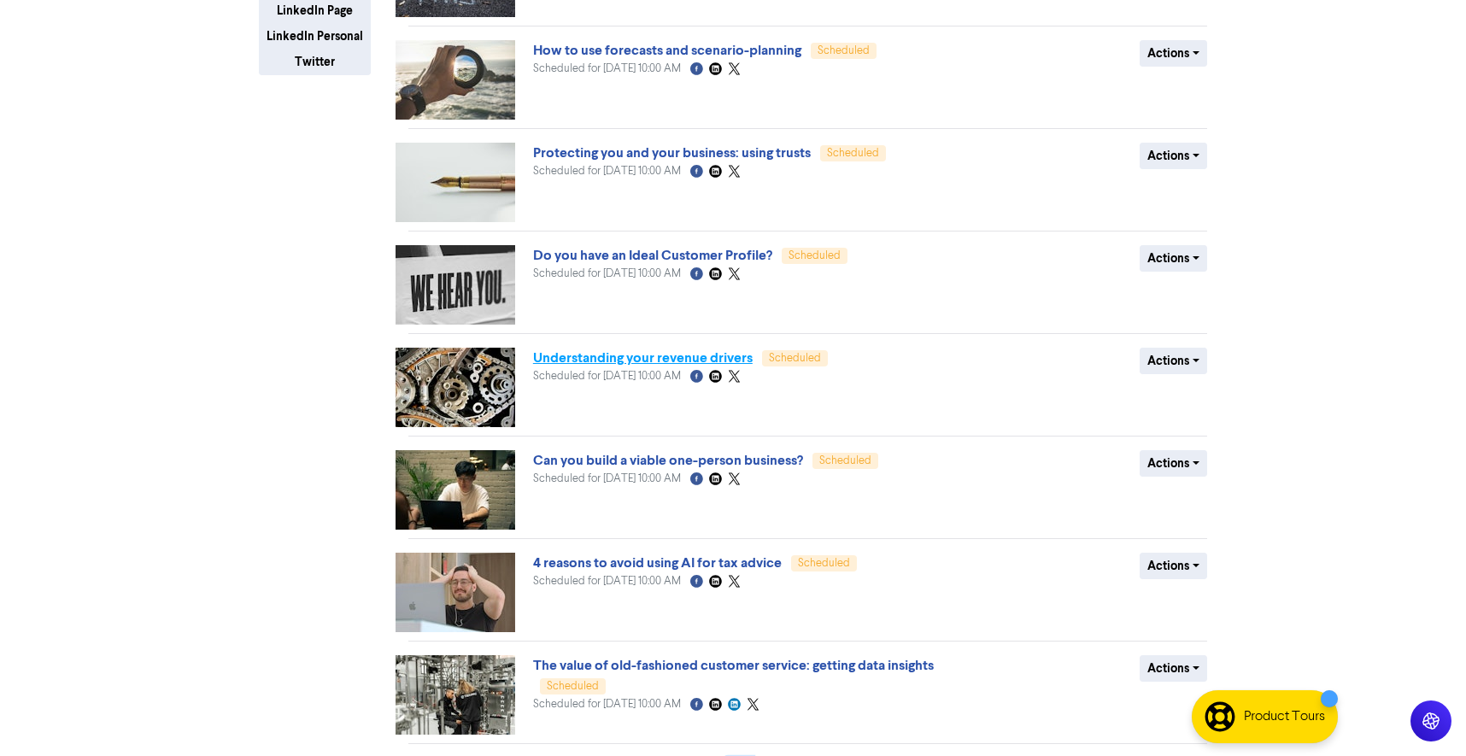
scroll to position [457, 0]
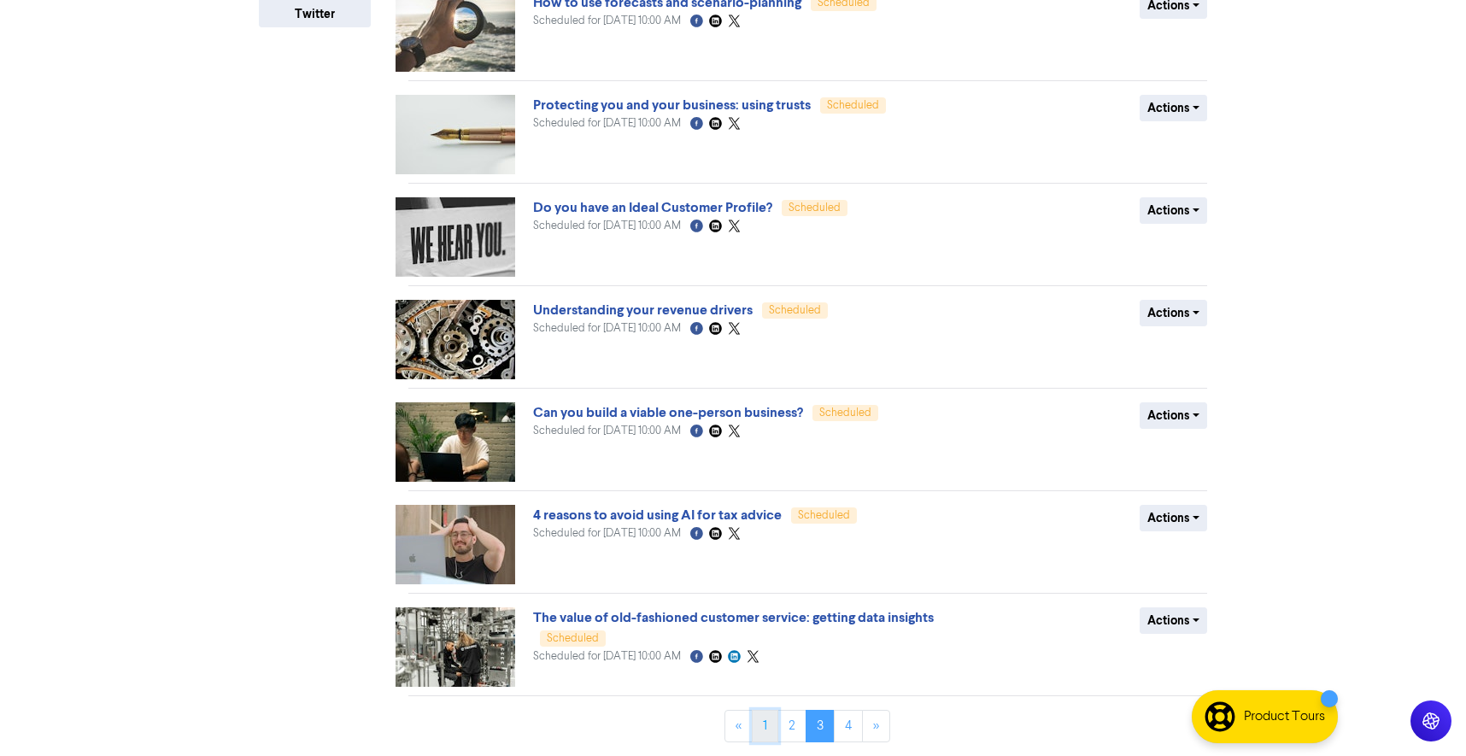
click at [764, 716] on link "1" at bounding box center [765, 726] width 26 height 32
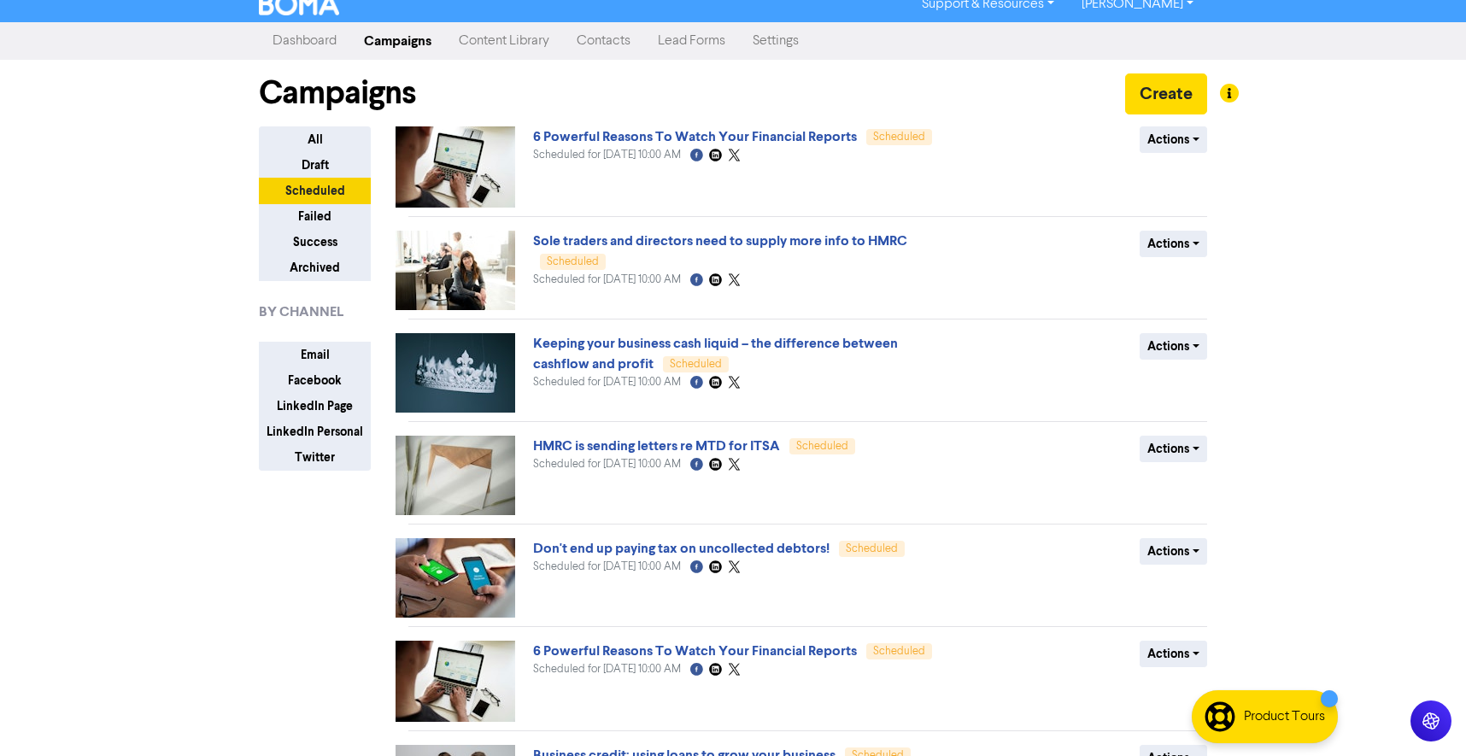
scroll to position [21, 0]
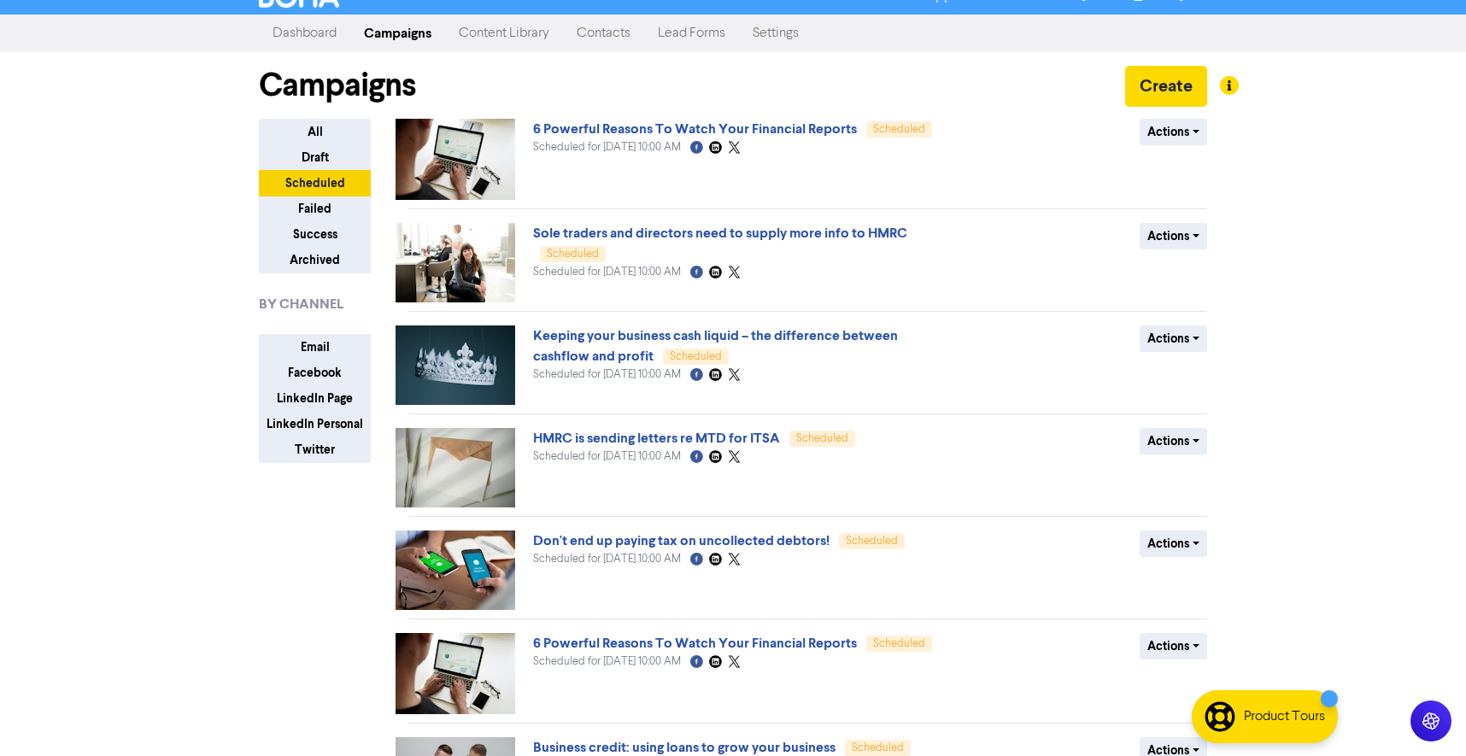
click at [390, 29] on link "Campaigns" at bounding box center [397, 33] width 95 height 34
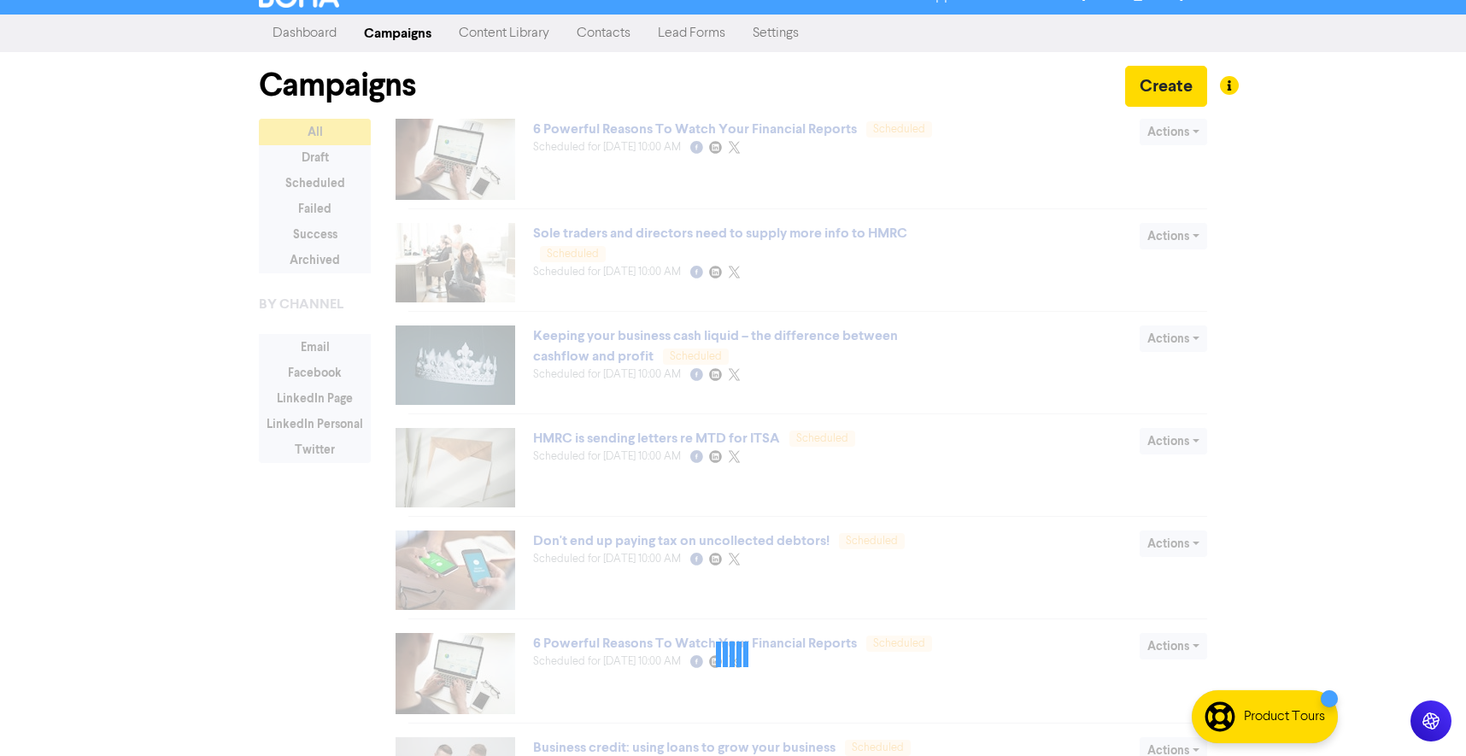
scroll to position [0, 0]
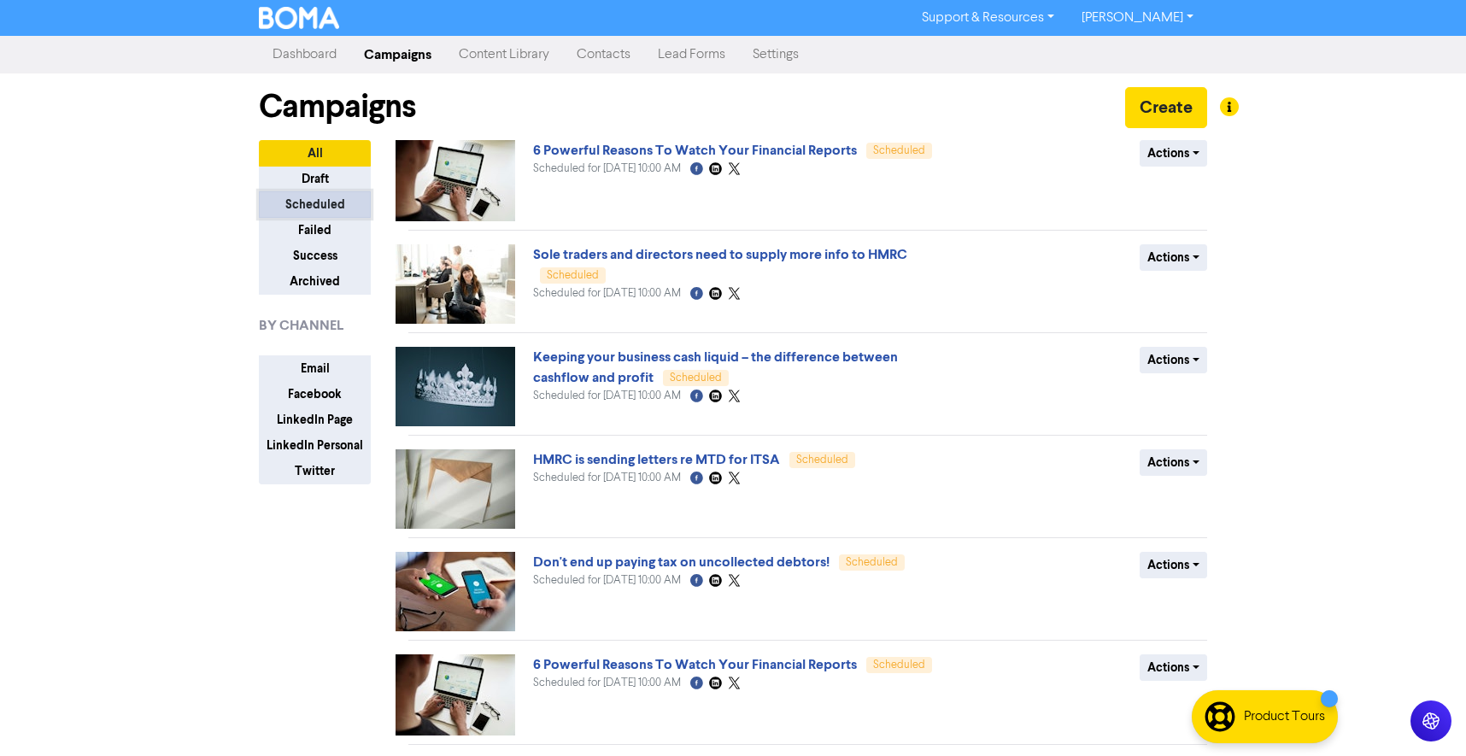
click at [337, 198] on button "Scheduled" at bounding box center [315, 204] width 112 height 26
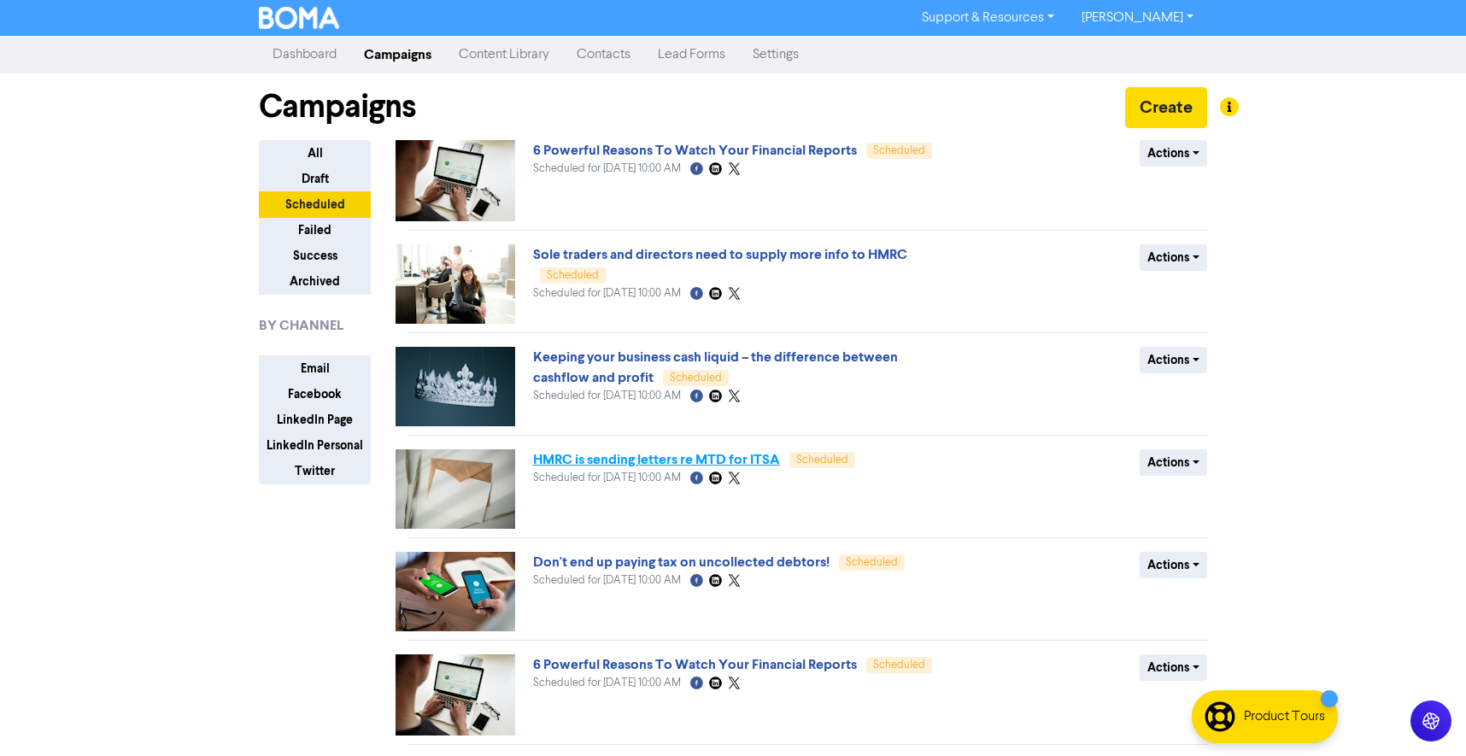
click at [623, 459] on link "HMRC is sending letters re MTD for ITSA" at bounding box center [656, 459] width 247 height 17
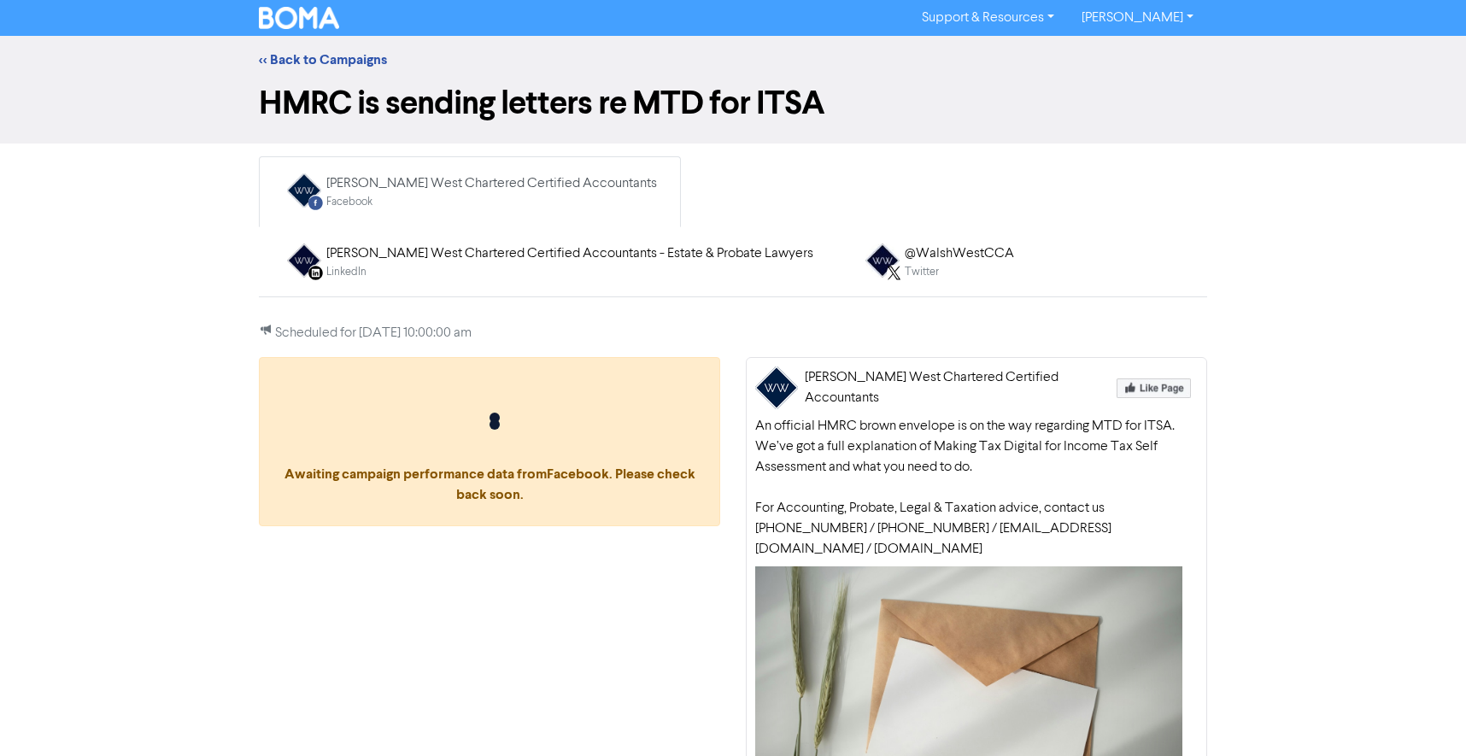
click at [898, 477] on div "An official HMRC brown envelope is on the way regarding MTD for ITSA. We’ve got…" at bounding box center [976, 487] width 442 height 143
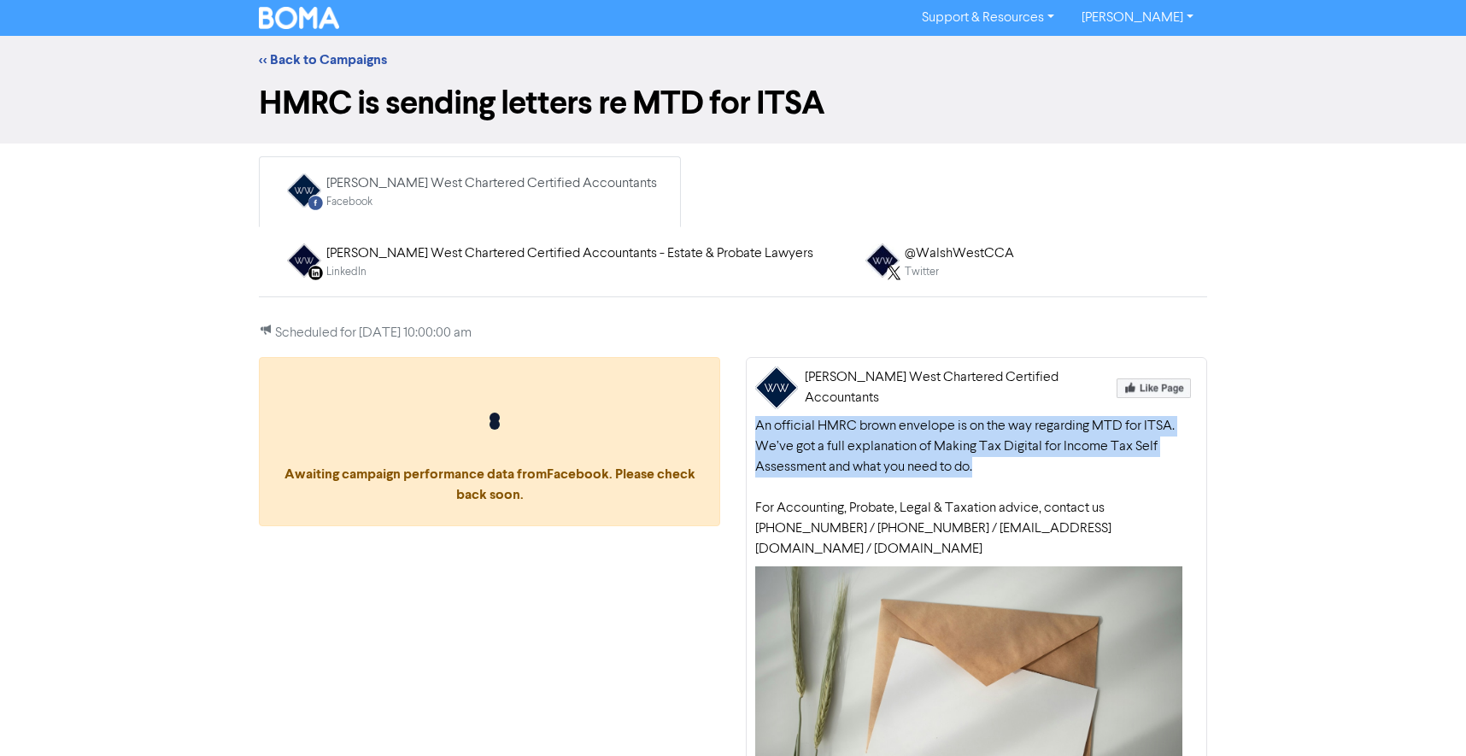
drag, startPoint x: 758, startPoint y: 422, endPoint x: 931, endPoint y: 454, distance: 176.4
click at [995, 466] on div "An official HMRC brown envelope is on the way regarding MTD for ITSA. We’ve got…" at bounding box center [976, 487] width 442 height 143
copy div "An official HMRC brown envelope is on the way regarding MTD for ITSA. We’ve got…"
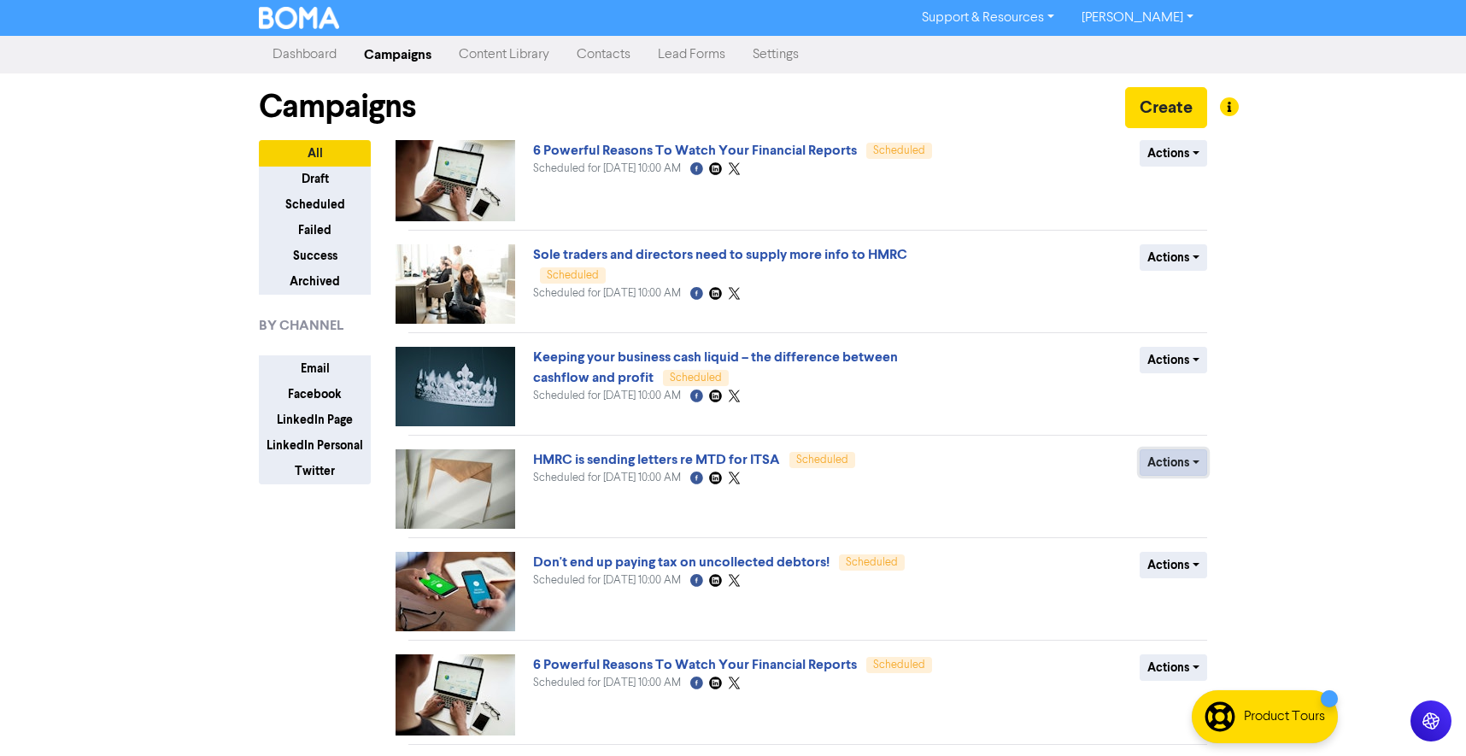
click at [1172, 460] on button "Actions" at bounding box center [1172, 462] width 67 height 26
click at [1193, 501] on button "Revert to draft" at bounding box center [1207, 498] width 135 height 27
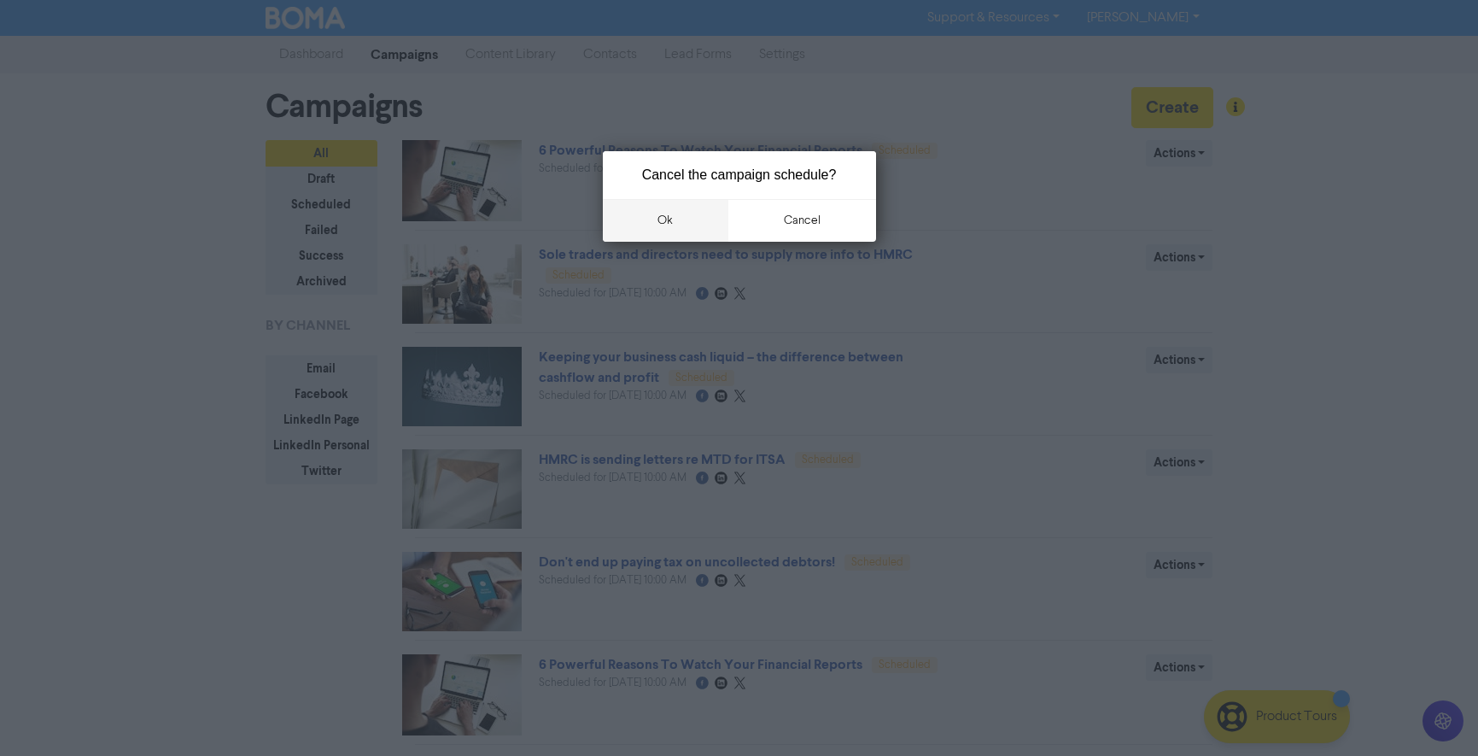
click at [653, 218] on button "ok" at bounding box center [666, 220] width 126 height 43
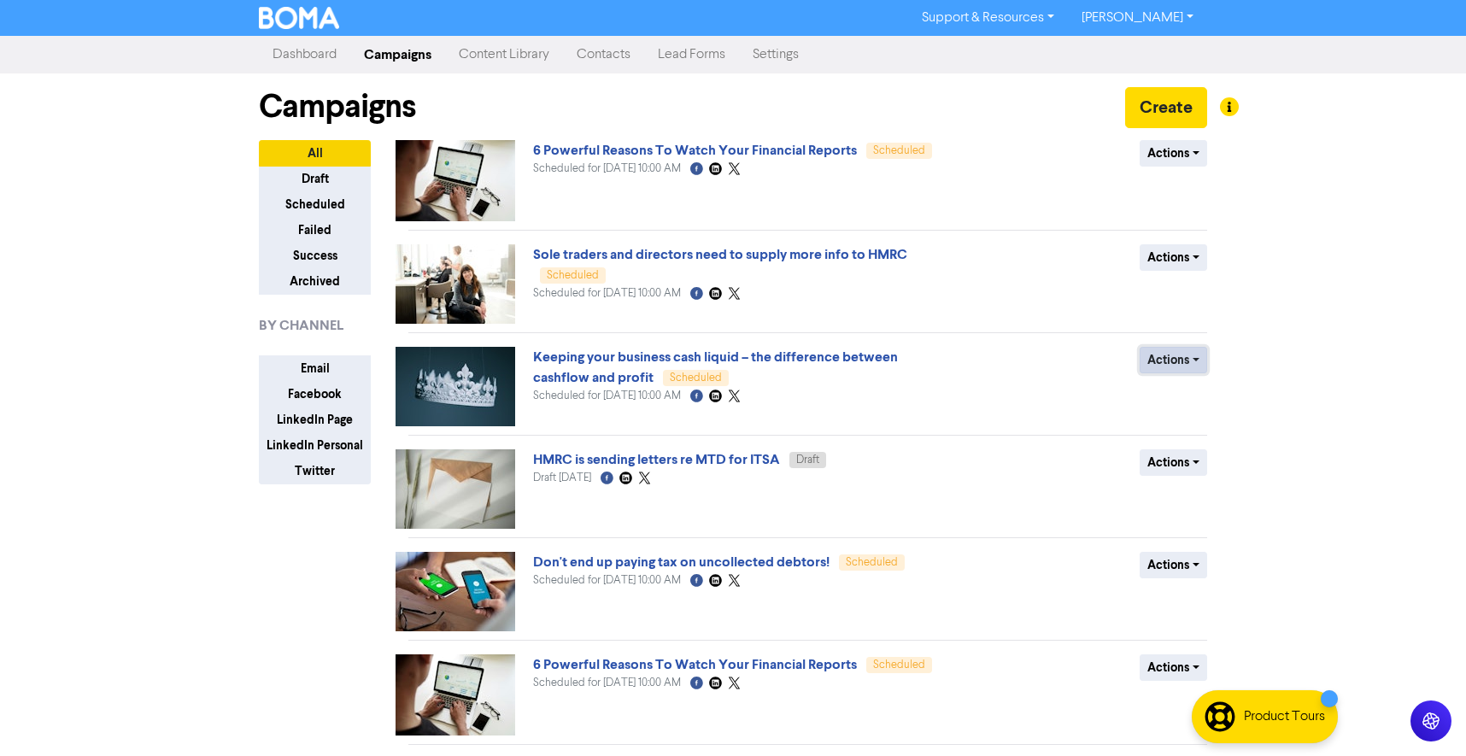
click at [1179, 362] on button "Actions" at bounding box center [1172, 360] width 67 height 26
click at [1188, 396] on button "Revert to draft" at bounding box center [1207, 396] width 135 height 27
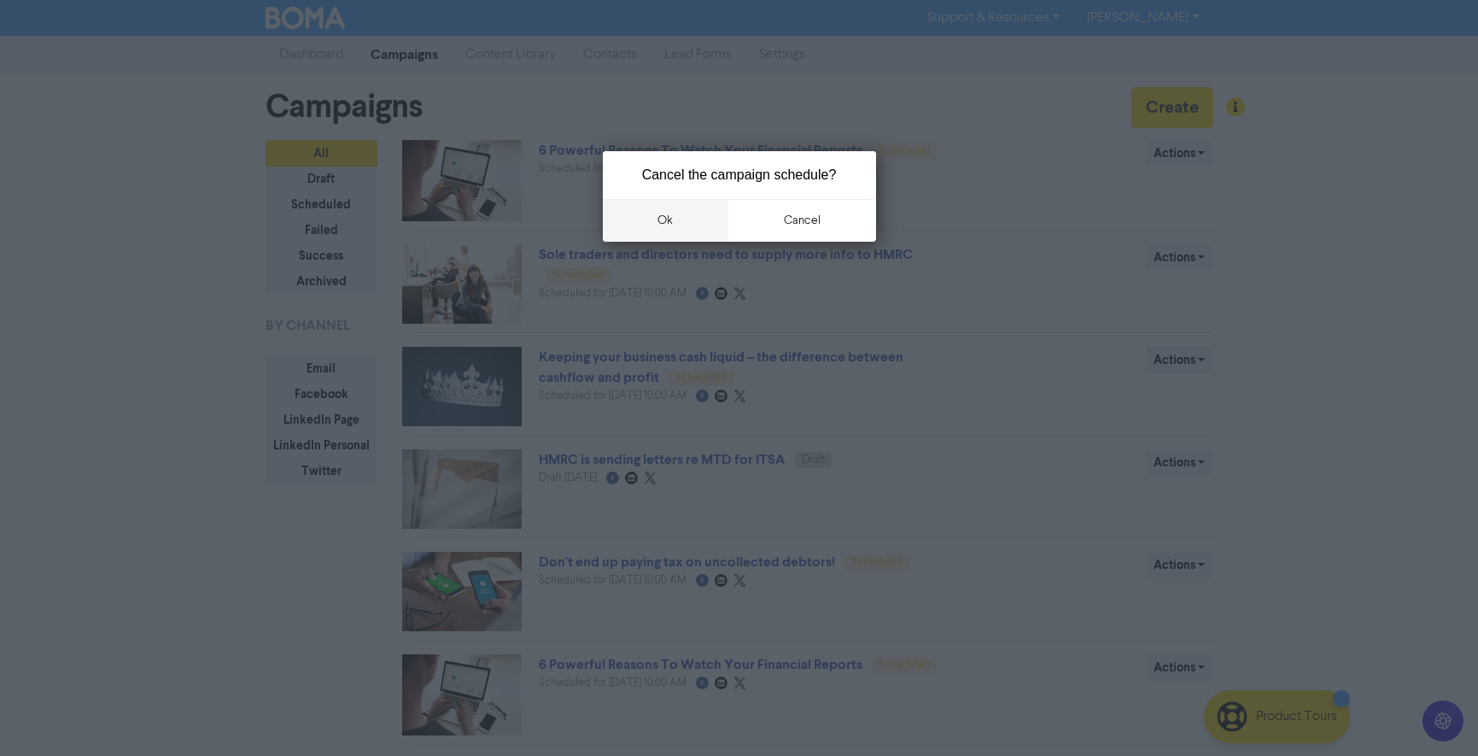
click at [683, 214] on button "ok" at bounding box center [666, 220] width 126 height 43
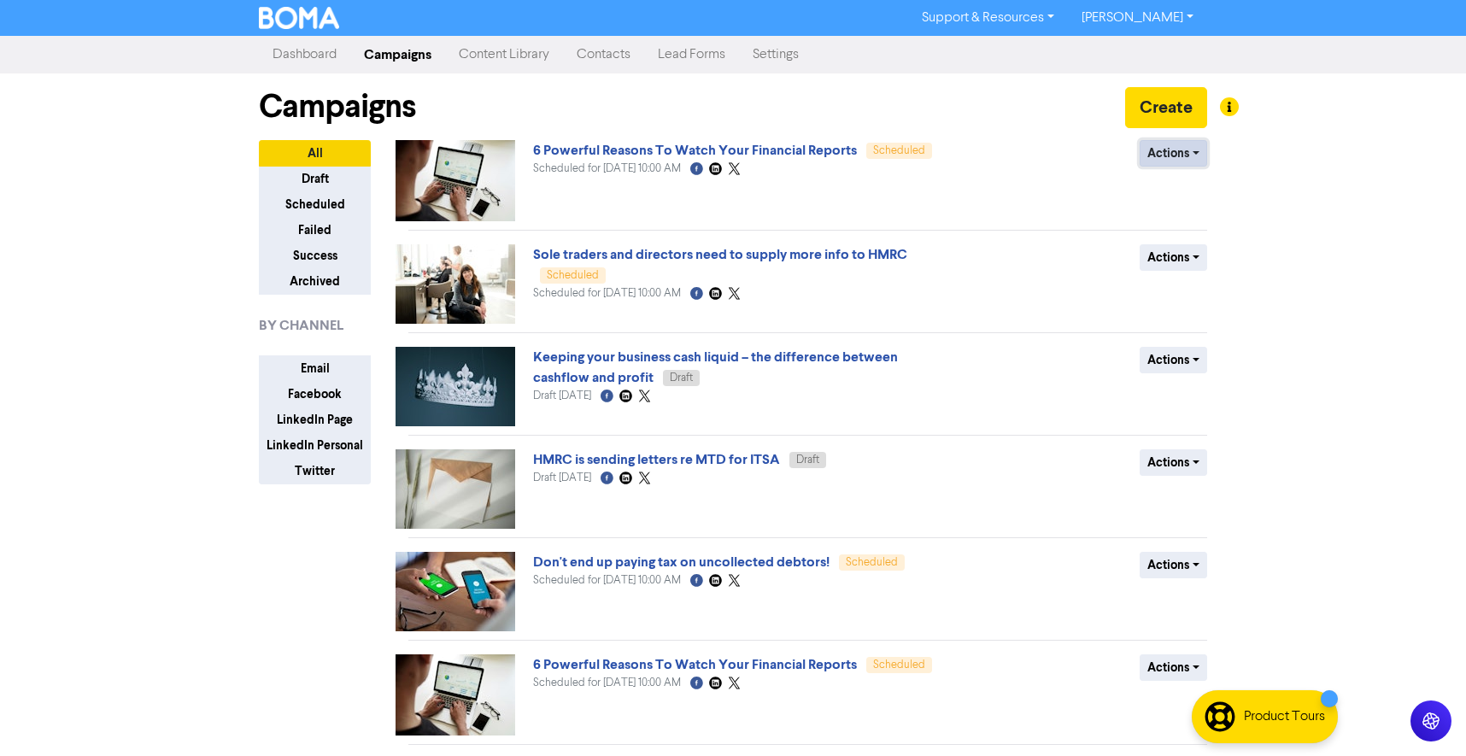
click at [1189, 152] on button "Actions" at bounding box center [1172, 153] width 67 height 26
click at [1173, 194] on button "Revert to draft" at bounding box center [1207, 189] width 135 height 27
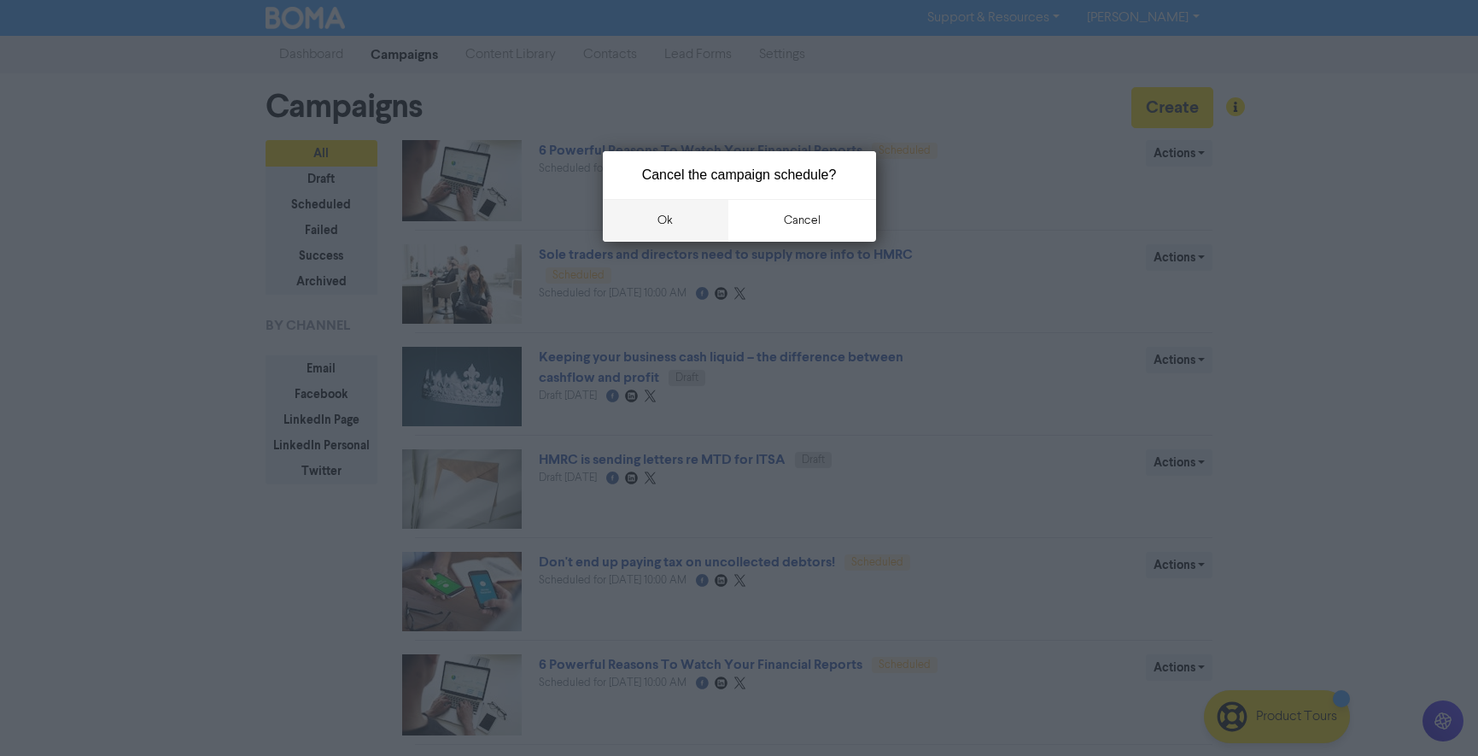
click at [652, 219] on button "ok" at bounding box center [666, 220] width 126 height 43
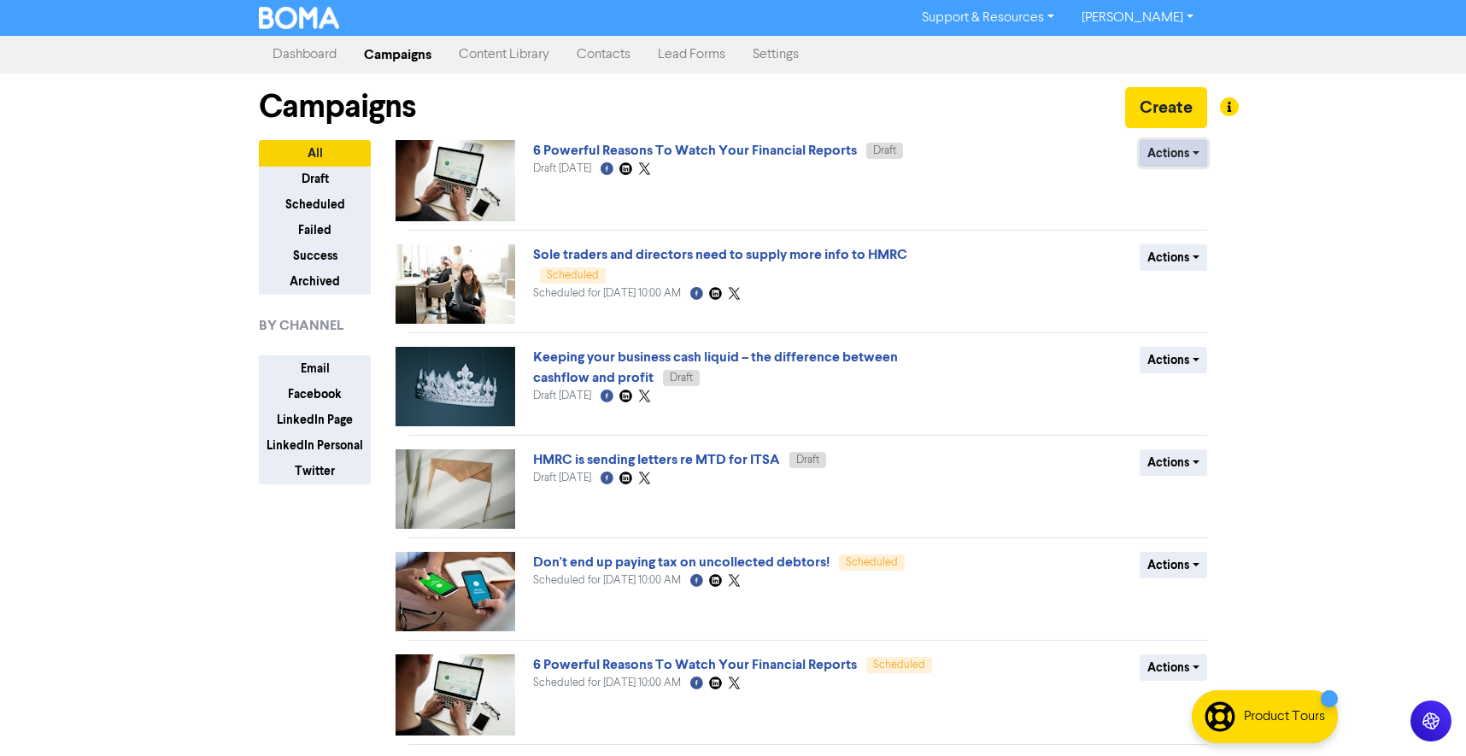
click at [1190, 155] on button "Actions" at bounding box center [1172, 153] width 67 height 26
click at [988, 195] on div "Actions Delete Duplicate Rename Archive" at bounding box center [1082, 180] width 275 height 81
click at [332, 187] on button "Draft" at bounding box center [315, 179] width 112 height 26
